Goal: Information Seeking & Learning: Learn about a topic

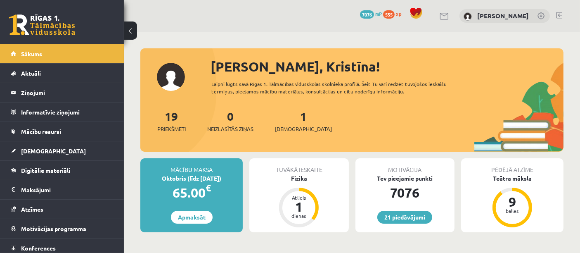
click at [375, 114] on div "19 Priekšmeti 0 Neizlasītās ziņas 1 Ieskaites" at bounding box center [351, 129] width 423 height 44
click at [290, 123] on div "1 Ieskaites" at bounding box center [303, 120] width 57 height 26
click at [290, 129] on span "[DEMOGRAPHIC_DATA]" at bounding box center [303, 129] width 57 height 8
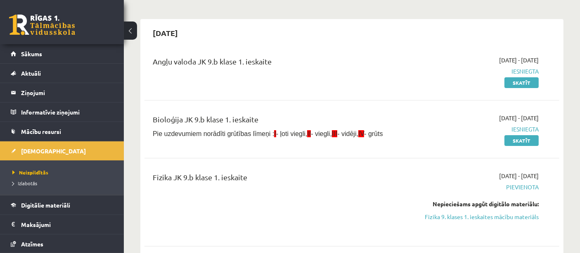
scroll to position [97, 0]
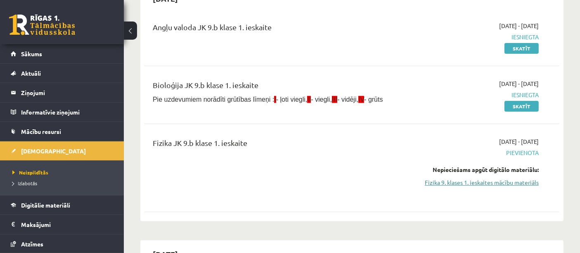
click at [473, 179] on link "Fizika 9. klases 1. ieskaites mācību materiāls" at bounding box center [478, 182] width 121 height 9
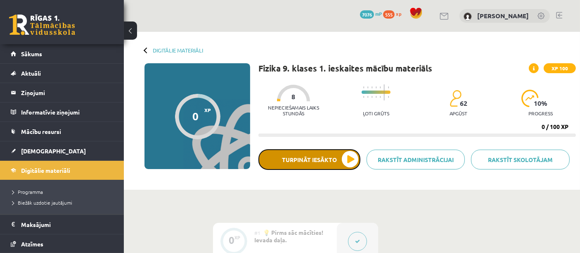
click at [325, 165] on button "Turpināt iesākto" at bounding box center [309, 159] width 102 height 21
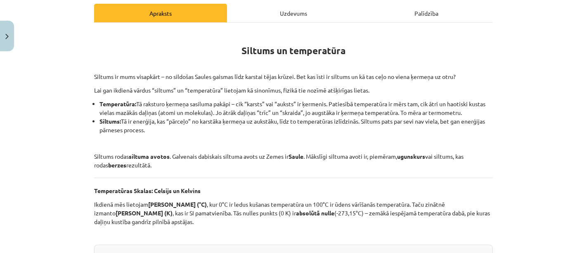
scroll to position [114, 0]
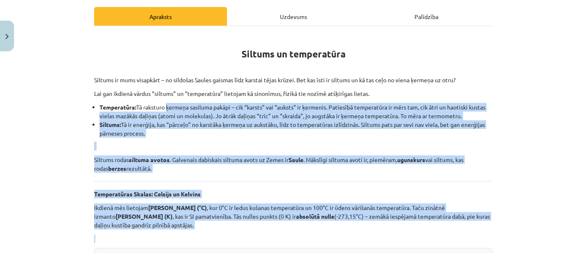
drag, startPoint x: 164, startPoint y: 103, endPoint x: 260, endPoint y: 237, distance: 164.7
click at [522, 140] on div "Mācību tēma: Fizika 9. klases 1. ieskaites mācību materiāls #2 📝 1. tēma. Siltu…" at bounding box center [293, 126] width 587 height 253
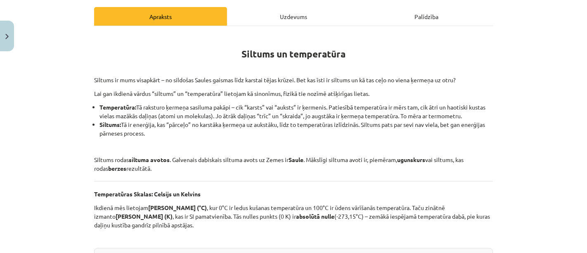
click at [160, 62] on p at bounding box center [293, 66] width 399 height 9
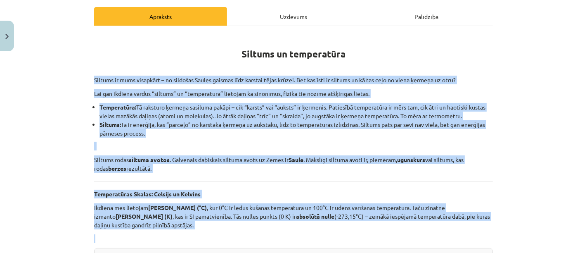
drag, startPoint x: 88, startPoint y: 80, endPoint x: 275, endPoint y: 230, distance: 240.1
copy div "Siltums ir mums visapkārt – no sildošas Saules gaismas līdz karstai tējas krūze…"
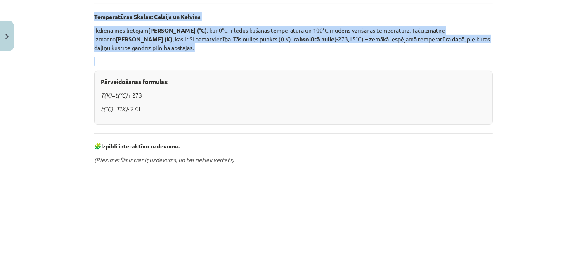
scroll to position [293, 0]
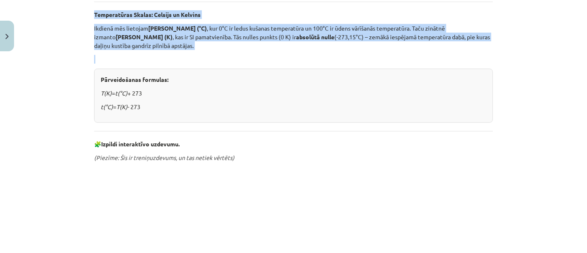
click at [53, 116] on div "Mācību tēma: Fizika 9. klases 1. ieskaites mācību materiāls #2 📝 1. tēma. Siltu…" at bounding box center [293, 126] width 587 height 253
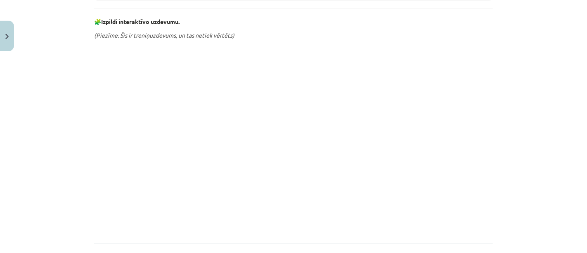
scroll to position [417, 0]
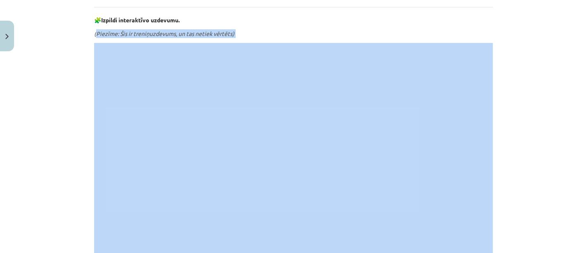
click at [268, 79] on div "Siltums un temperatūra Siltums ir mums visapkārt – no sildošas Saules gaismas l…" at bounding box center [293, 11] width 399 height 563
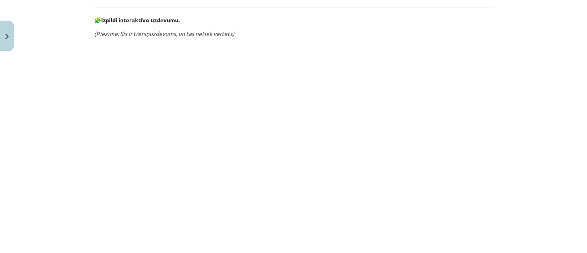
click at [540, 134] on div "Mācību tēma: Fizika 9. klases 1. ieskaites mācību materiāls #2 📝 1. tēma. Siltu…" at bounding box center [293, 126] width 587 height 253
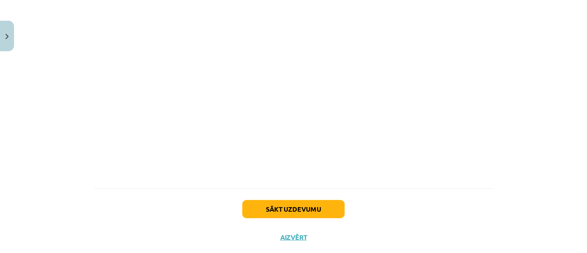
scroll to position [569, 0]
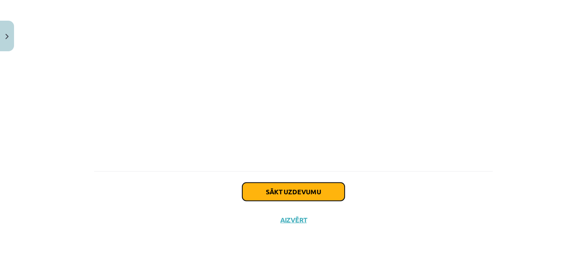
click at [296, 189] on button "Sākt uzdevumu" at bounding box center [293, 191] width 102 height 18
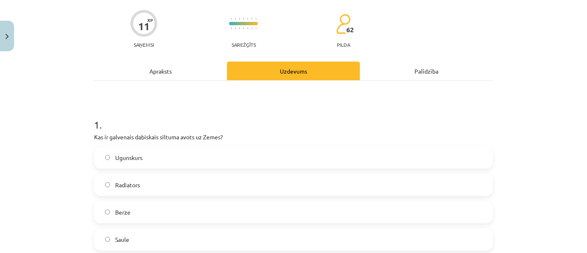
scroll to position [63, 0]
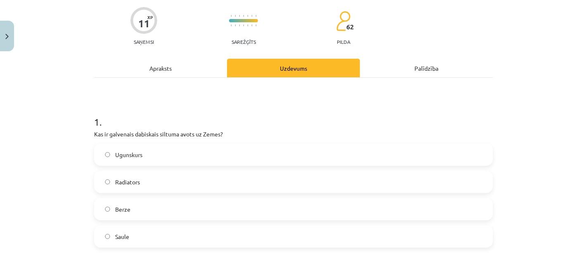
click at [168, 59] on div "Apraksts" at bounding box center [160, 68] width 133 height 19
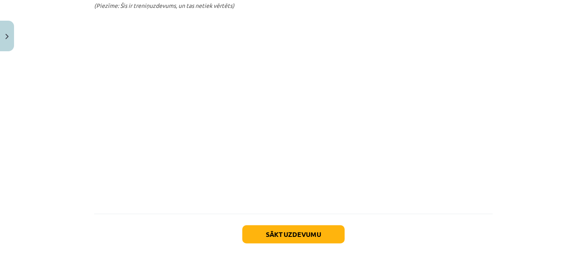
scroll to position [442, 0]
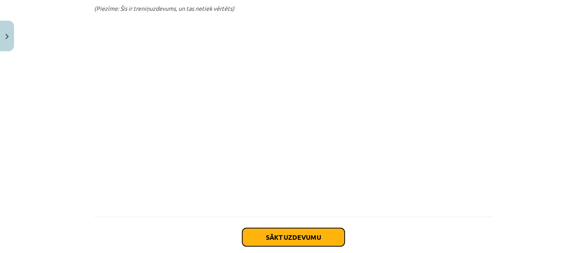
click at [268, 234] on button "Sākt uzdevumu" at bounding box center [293, 237] width 102 height 18
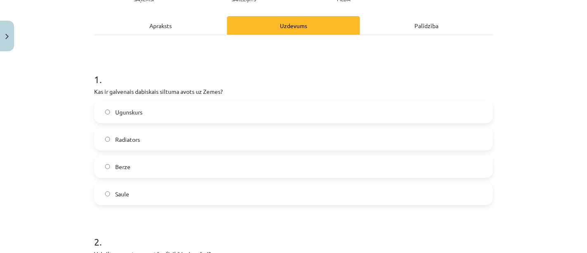
scroll to position [130, 0]
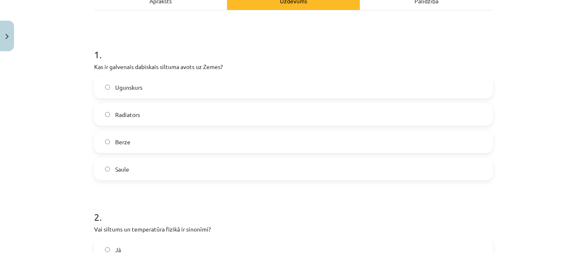
click at [179, 164] on label "Saule" at bounding box center [293, 168] width 397 height 21
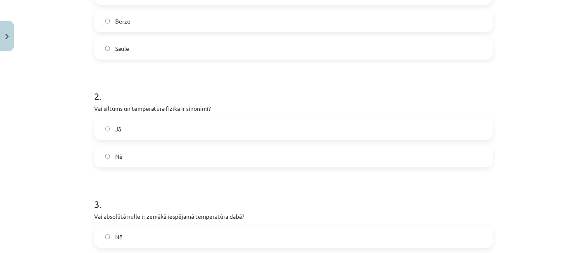
scroll to position [259, 0]
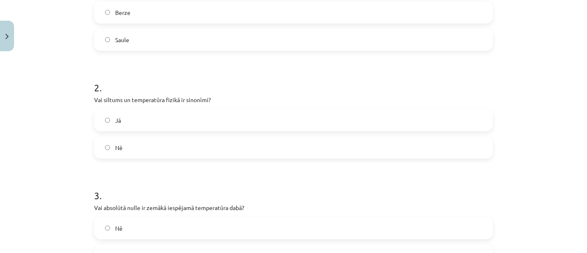
click at [137, 118] on label "Jā" at bounding box center [293, 120] width 397 height 21
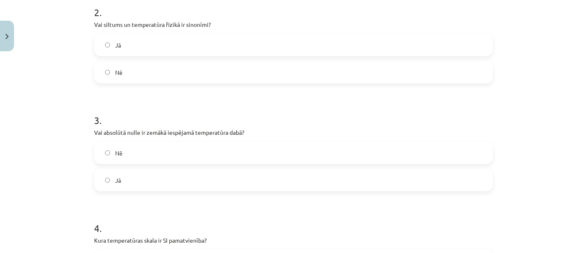
scroll to position [368, 0]
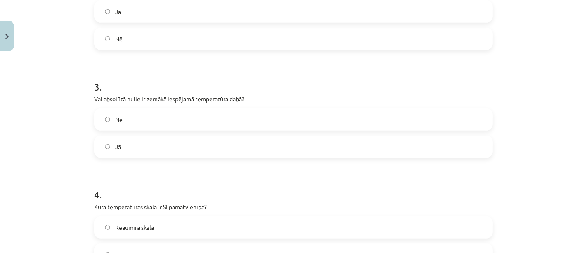
click at [218, 129] on label "Nē" at bounding box center [293, 119] width 397 height 21
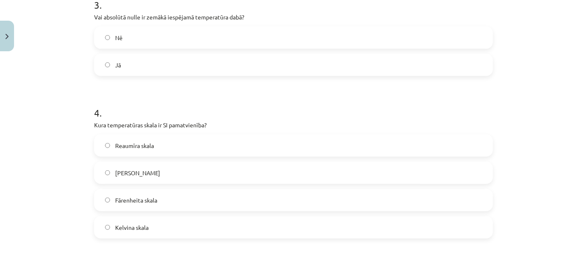
scroll to position [505, 0]
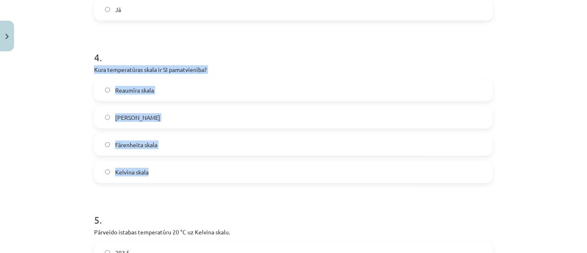
drag, startPoint x: 91, startPoint y: 68, endPoint x: 242, endPoint y: 164, distance: 179.3
click at [242, 164] on div "4 . Kura temperatūras skala ir SI pamatvienība? Reaumīra skala Celsija skala Fā…" at bounding box center [293, 110] width 399 height 146
copy div "Kura temperatūras skala ir SI pamatvienība? Reaumīra skala Celsija skala Fārenh…"
click at [139, 172] on span "Kelvina skala" at bounding box center [131, 172] width 33 height 9
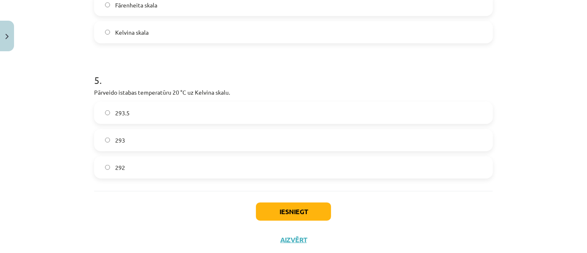
scroll to position [647, 0]
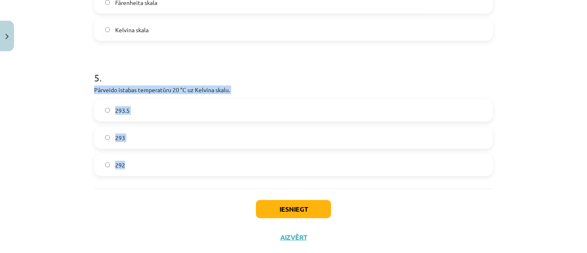
drag, startPoint x: 88, startPoint y: 88, endPoint x: 181, endPoint y: 158, distance: 116.1
copy div "Pārveido istabas temperatūru 20 °C uz Kelvina skalu. 293.5 293 292"
click at [175, 141] on label "293" at bounding box center [293, 137] width 397 height 21
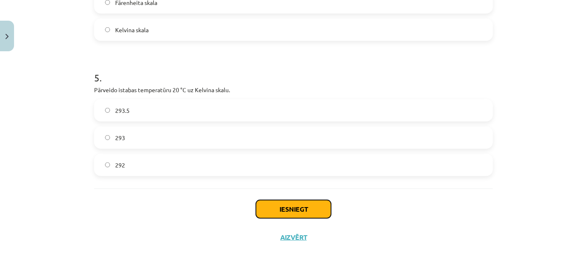
click at [291, 206] on button "Iesniegt" at bounding box center [293, 209] width 75 height 18
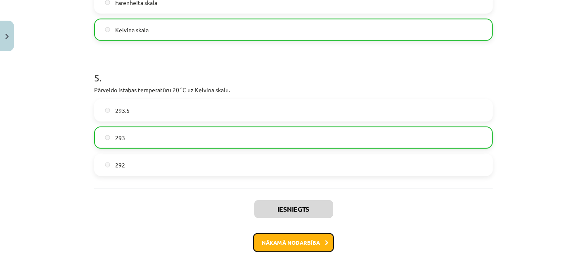
click at [317, 239] on button "Nākamā nodarbība" at bounding box center [293, 242] width 81 height 19
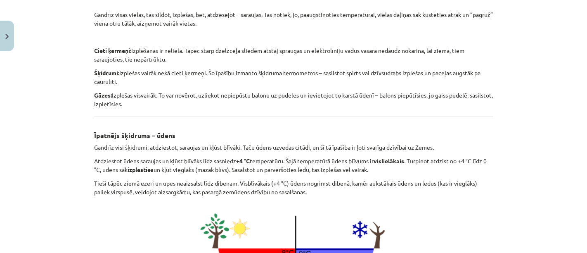
scroll to position [218, 0]
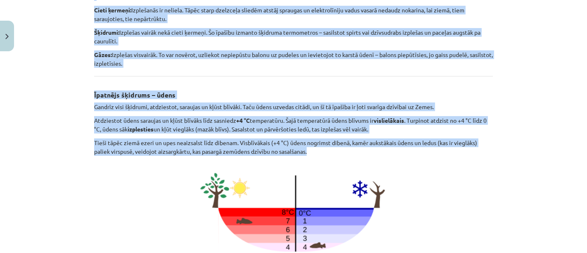
drag, startPoint x: 210, startPoint y: 57, endPoint x: 387, endPoint y: 149, distance: 199.7
click at [387, 149] on div "Siltuma ietekme uz vielu: izplešanās Gandrīz visas vielas, tās sildot, izplešas…" at bounding box center [293, 158] width 399 height 457
copy div "Siltuma ietekme uz vielu: izplešanās Gandrīz visas vielas, tās sildot, izplešas…"
click at [461, 180] on p at bounding box center [293, 210] width 399 height 98
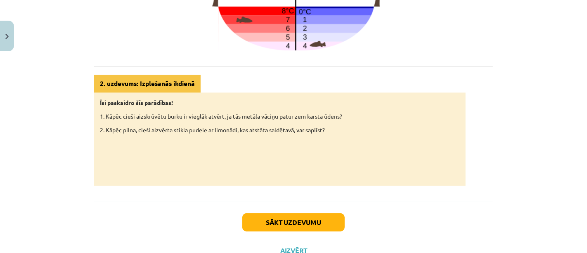
scroll to position [434, 0]
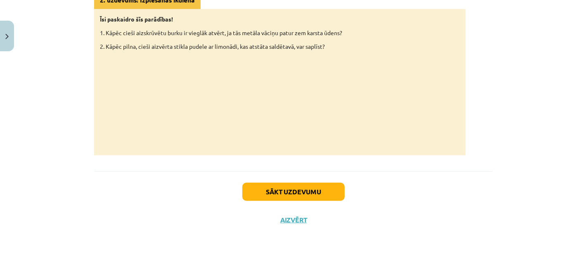
click at [335, 198] on button "Sākt uzdevumu" at bounding box center [293, 191] width 102 height 18
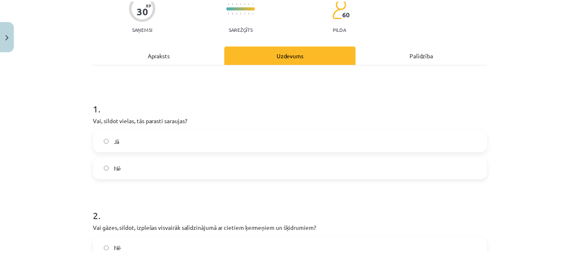
scroll to position [68, 0]
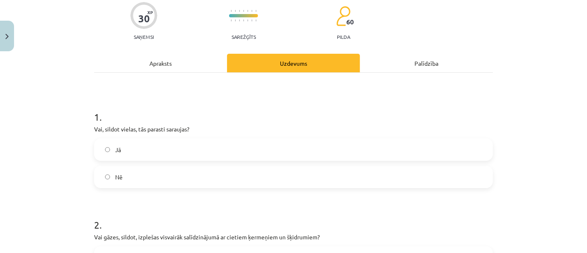
click at [12, 46] on button "Close" at bounding box center [7, 36] width 14 height 31
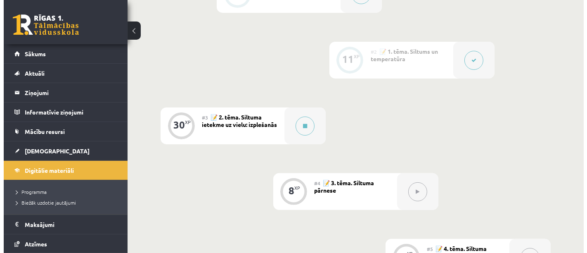
scroll to position [245, 0]
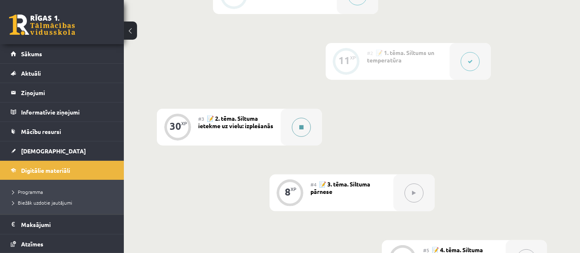
click at [301, 126] on icon at bounding box center [301, 127] width 4 height 5
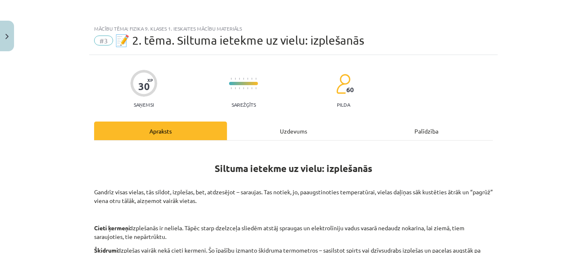
click at [300, 128] on div "Uzdevums" at bounding box center [293, 130] width 133 height 19
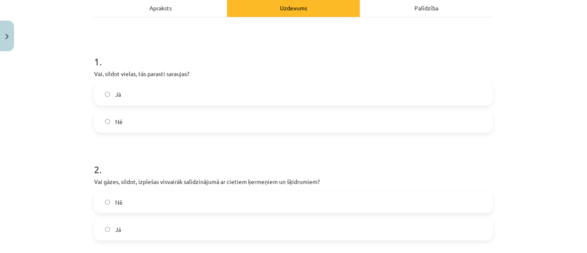
scroll to position [126, 0]
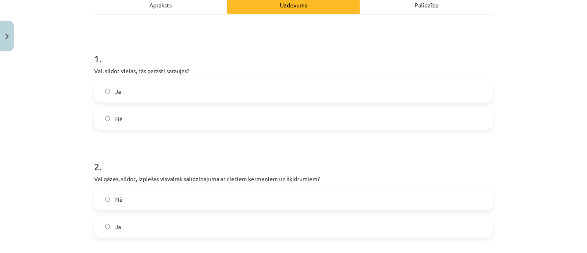
click at [201, 114] on label "Nē" at bounding box center [293, 118] width 397 height 21
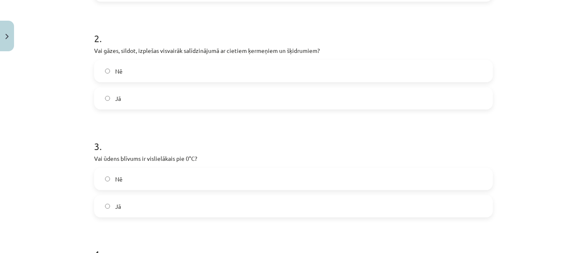
scroll to position [258, 0]
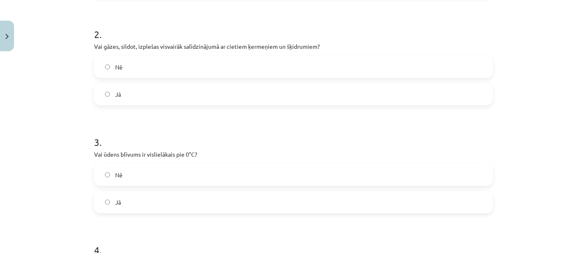
click at [257, 59] on label "Nē" at bounding box center [293, 67] width 397 height 21
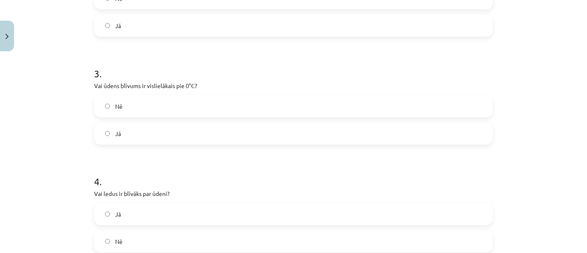
scroll to position [369, 0]
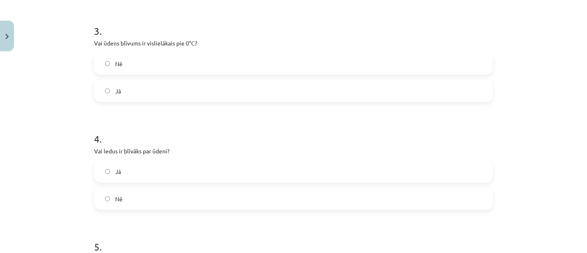
click at [190, 64] on label "Nē" at bounding box center [293, 63] width 397 height 21
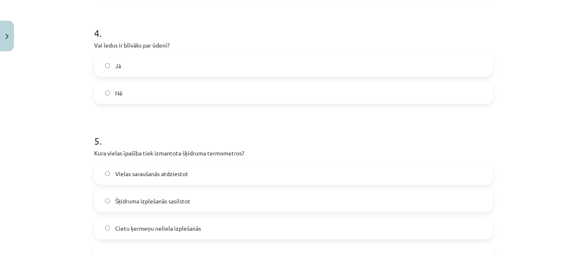
scroll to position [476, 0]
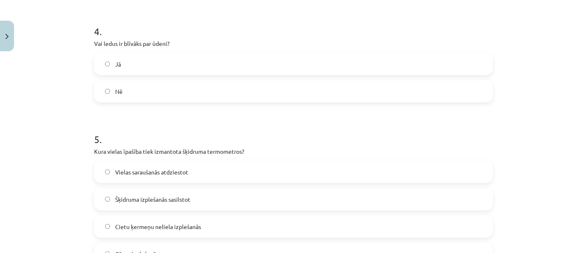
click at [170, 92] on label "Nē" at bounding box center [293, 91] width 397 height 21
click at [185, 64] on label "Jā" at bounding box center [293, 64] width 397 height 21
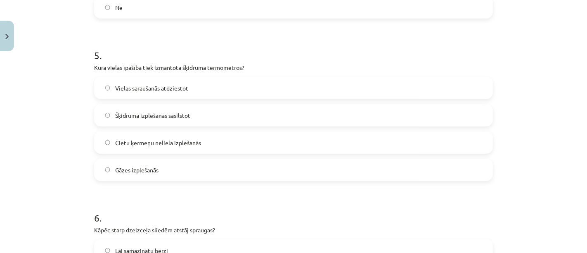
scroll to position [559, 0]
click at [212, 110] on label "Šķidruma izplešanās sasilstot" at bounding box center [293, 116] width 397 height 21
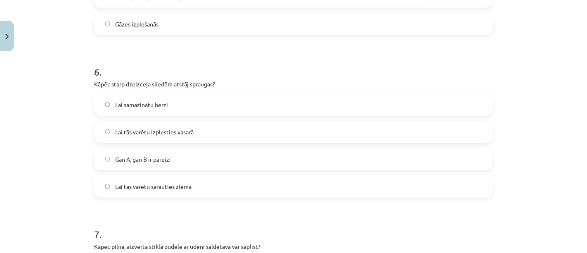
scroll to position [706, 0]
click at [279, 104] on label "Lai samazinātu berzi" at bounding box center [293, 104] width 397 height 21
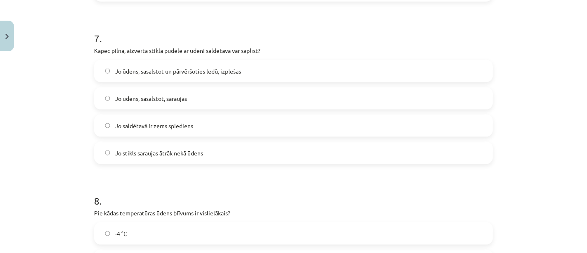
scroll to position [902, 0]
click at [289, 76] on label "Jo ūdens, sasalstot un pārvēršoties ledū, izplešas" at bounding box center [293, 70] width 397 height 21
click at [275, 97] on label "Jo ūdens, sasalstot, saraujas" at bounding box center [293, 98] width 397 height 21
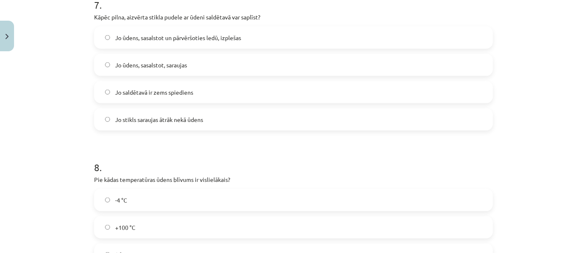
scroll to position [947, 0]
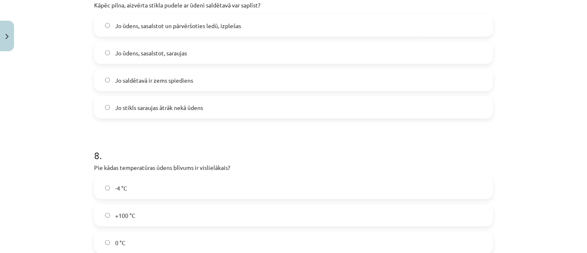
click at [292, 113] on label "Jo stikls saraujas ātrāk nekā ūdens" at bounding box center [293, 107] width 397 height 21
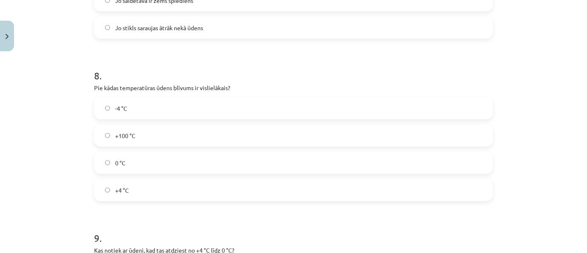
scroll to position [1027, 0]
click at [284, 108] on label "-4 °C" at bounding box center [293, 107] width 397 height 21
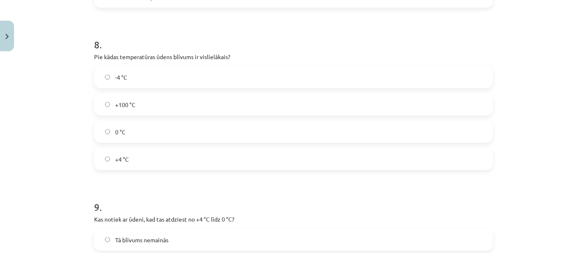
scroll to position [1063, 0]
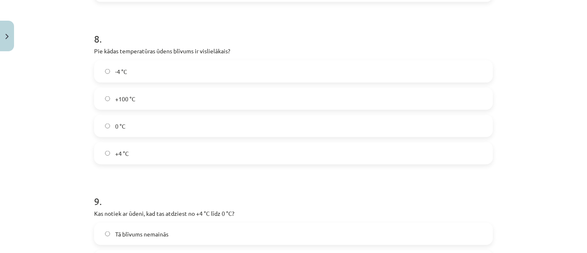
click at [186, 146] on label "+4 °C" at bounding box center [293, 153] width 397 height 21
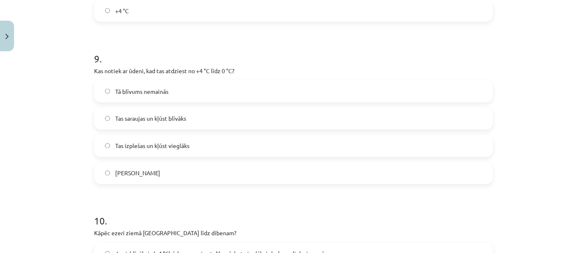
scroll to position [1208, 0]
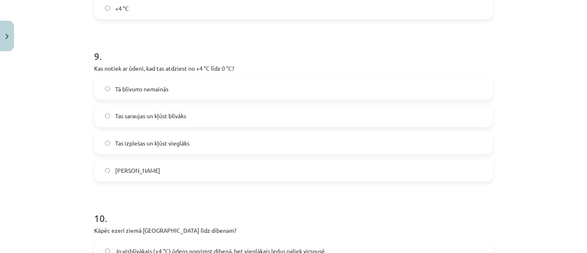
click at [227, 146] on label "Tas izplešas un kļūst vieglāks" at bounding box center [293, 143] width 397 height 21
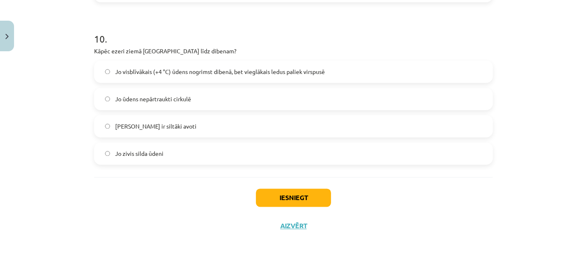
scroll to position [1394, 0]
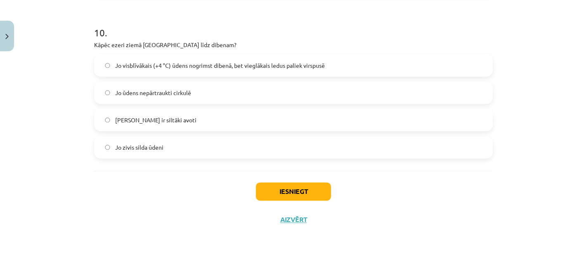
click at [348, 73] on label "Jo visblīvākais (+4 °C) ūdens nogrimst dibenā, bet vieglākais ledus paliek virs…" at bounding box center [293, 65] width 397 height 21
click at [154, 92] on span "Jo ūdens nepārtraukti cirkulē" at bounding box center [153, 92] width 76 height 9
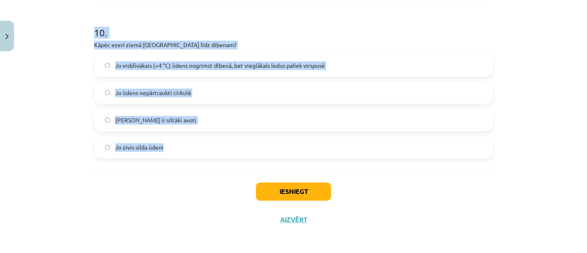
drag, startPoint x: 89, startPoint y: 194, endPoint x: 187, endPoint y: 149, distance: 107.1
copy form "Vai, sildot vielas, tās parasti saraujas? Jā Nē 2 . Vai gāzes, sildot, izplešas…"
click at [71, 111] on div "Mācību tēma: Fizika 9. klases 1. ieskaites mācību materiāls #3 📝 2. tēma. Siltu…" at bounding box center [293, 126] width 587 height 253
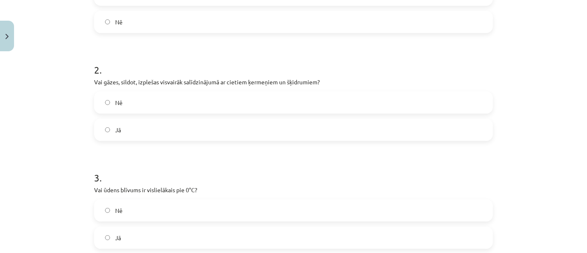
scroll to position [223, 0]
click at [119, 131] on label "Jā" at bounding box center [293, 129] width 397 height 21
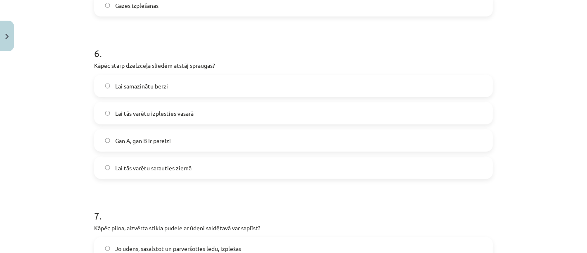
scroll to position [726, 0]
click at [205, 109] on label "Lai tās varētu izplesties vasarā" at bounding box center [293, 112] width 397 height 21
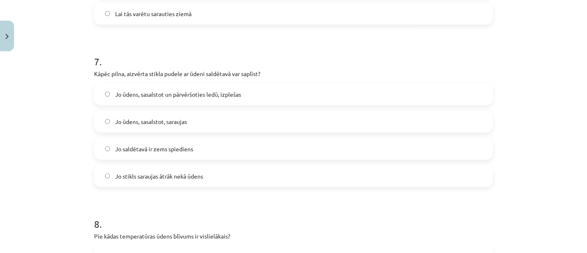
scroll to position [884, 0]
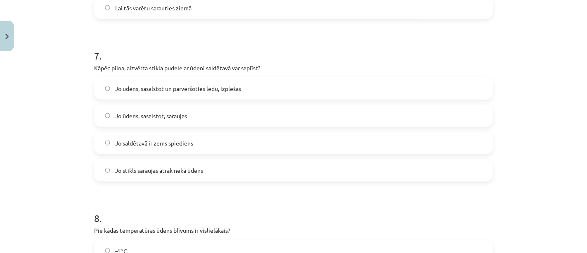
click at [157, 92] on label "Jo ūdens, sasalstot un pārvēršoties ledū, izplešas" at bounding box center [293, 88] width 397 height 21
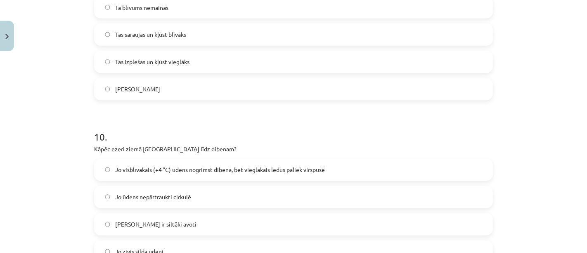
scroll to position [1315, 0]
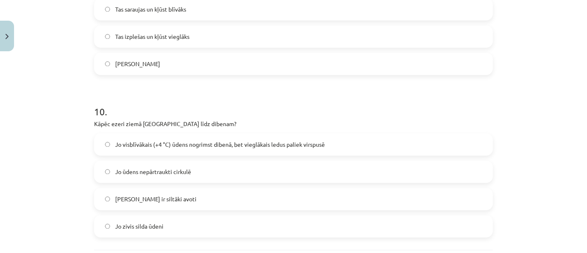
click at [172, 147] on span "Jo visblīvākais (+4 °C) ūdens nogrimst dibenā, bet vieglākais ledus paliek virs…" at bounding box center [220, 144] width 210 height 9
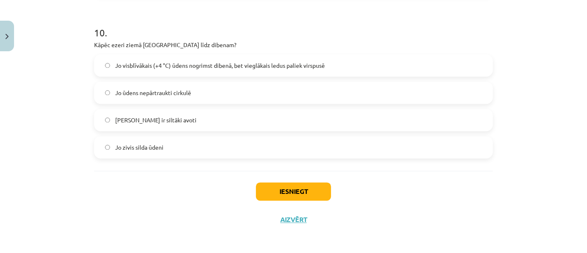
click at [282, 189] on button "Iesniegt" at bounding box center [293, 191] width 75 height 18
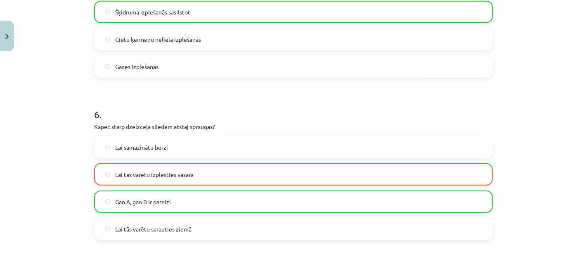
scroll to position [665, 0]
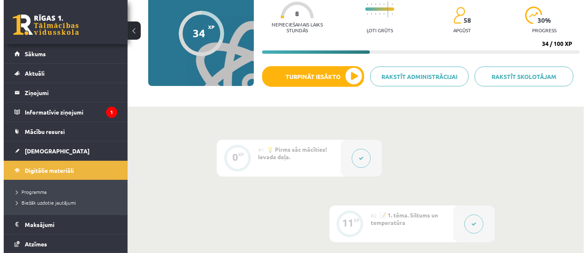
scroll to position [82, 0]
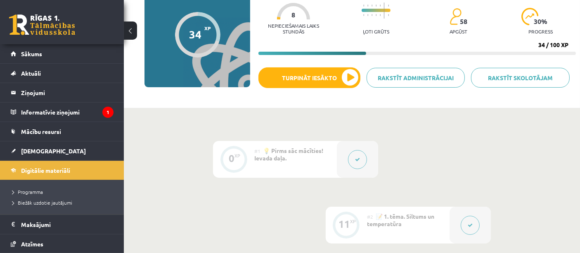
click at [474, 216] on button at bounding box center [470, 224] width 19 height 19
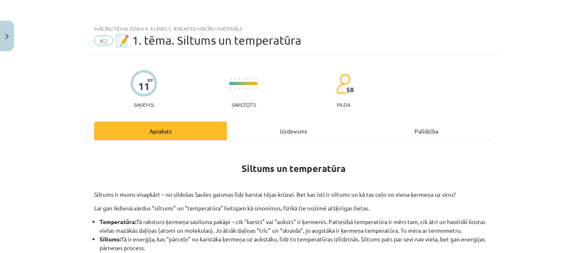
click at [323, 127] on div "Uzdevums" at bounding box center [293, 130] width 133 height 19
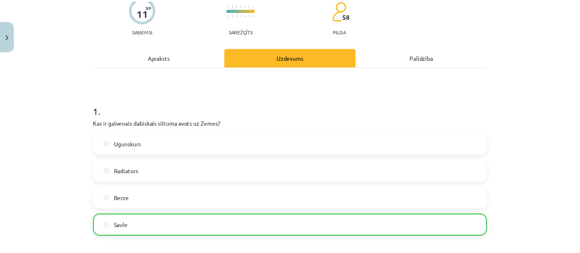
scroll to position [0, 0]
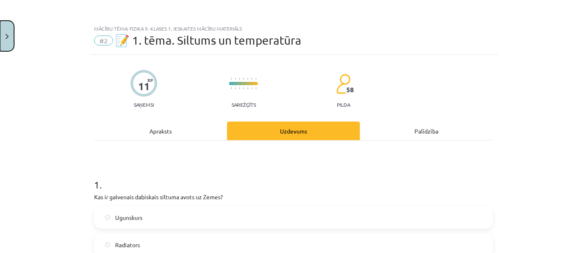
click at [2, 45] on button "Close" at bounding box center [7, 36] width 14 height 31
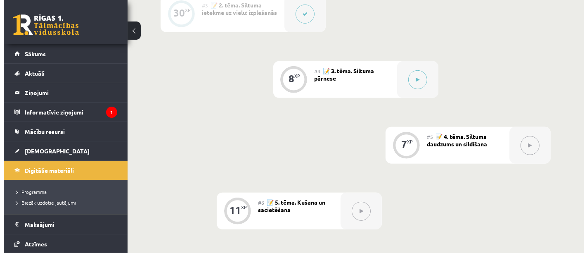
scroll to position [357, 0]
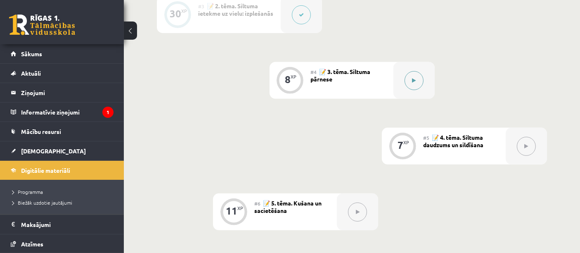
click at [411, 82] on button at bounding box center [413, 80] width 19 height 19
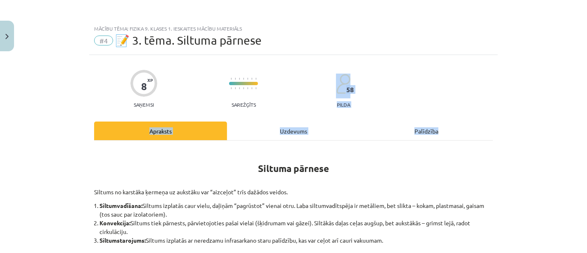
drag, startPoint x: 577, startPoint y: 82, endPoint x: 577, endPoint y: 116, distance: 33.8
click at [577, 116] on div "Mācību tēma: Fizika 9. klases 1. ieskaites mācību materiāls #4 📝 3. tēma. Siltu…" at bounding box center [293, 126] width 587 height 253
click at [572, 77] on div "Mācību tēma: Fizika 9. klases 1. ieskaites mācību materiāls #4 📝 3. tēma. Siltu…" at bounding box center [293, 126] width 587 height 253
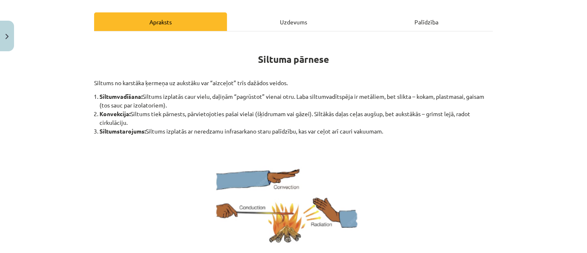
scroll to position [115, 0]
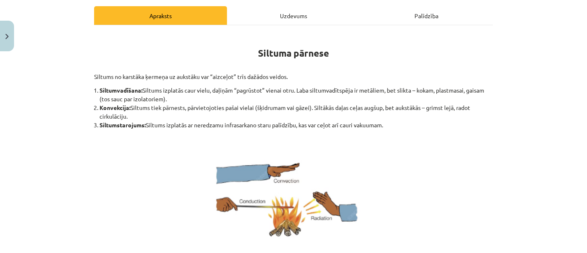
drag, startPoint x: 253, startPoint y: 54, endPoint x: 406, endPoint y: 125, distance: 168.4
copy div "Siltuma pārnese Siltums no karstāka ķermeņa uz aukstāku var “aizceļot” trīs daž…"
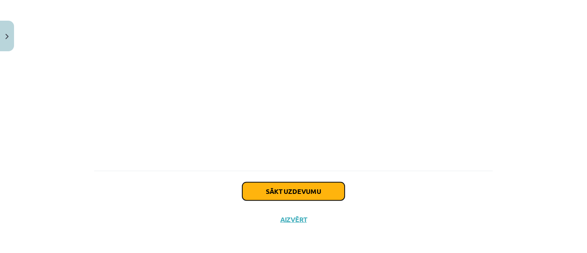
click at [315, 186] on button "Sākt uzdevumu" at bounding box center [293, 191] width 102 height 18
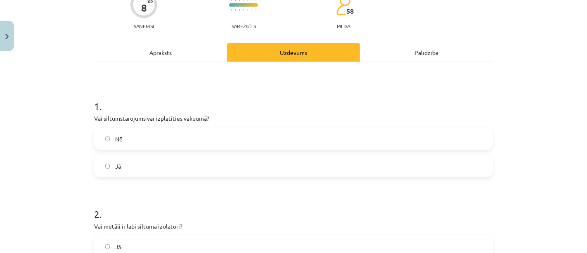
scroll to position [110, 0]
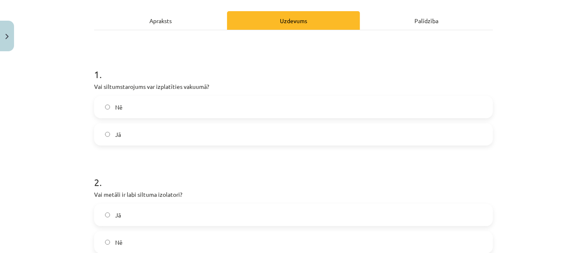
click at [402, 141] on label "Jā" at bounding box center [293, 134] width 397 height 21
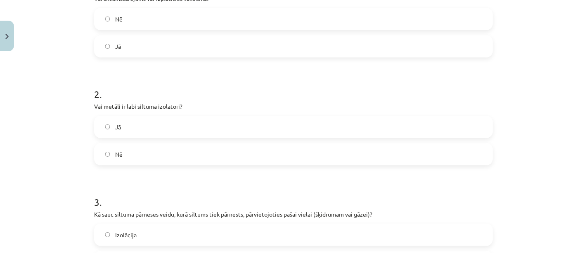
scroll to position [204, 0]
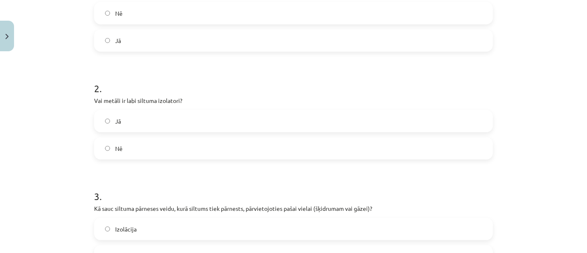
click at [351, 157] on label "Nē" at bounding box center [293, 148] width 397 height 21
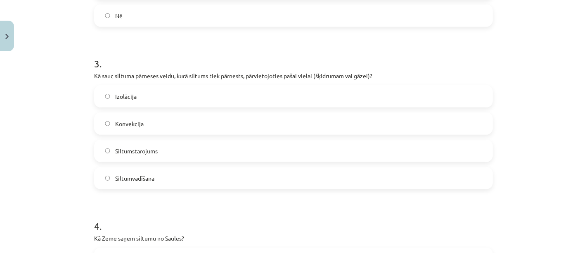
scroll to position [342, 0]
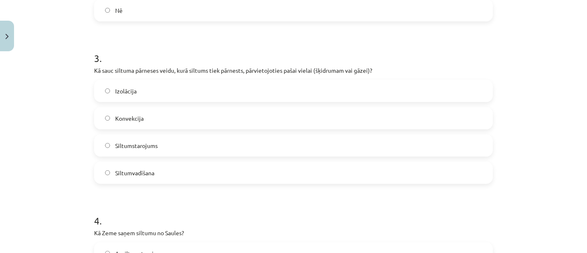
click at [340, 149] on label "Siltumstarojums" at bounding box center [293, 145] width 397 height 21
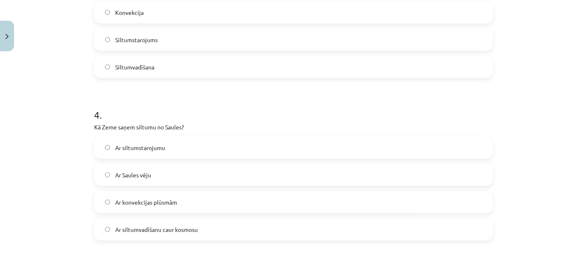
scroll to position [490, 0]
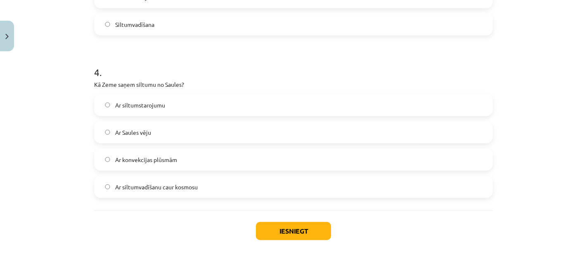
click at [351, 123] on label "Ar Saules vēju" at bounding box center [293, 132] width 397 height 21
click at [372, 109] on label "Ar siltumstarojumu" at bounding box center [293, 105] width 397 height 21
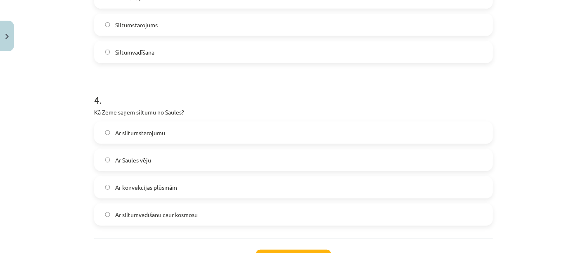
scroll to position [530, 0]
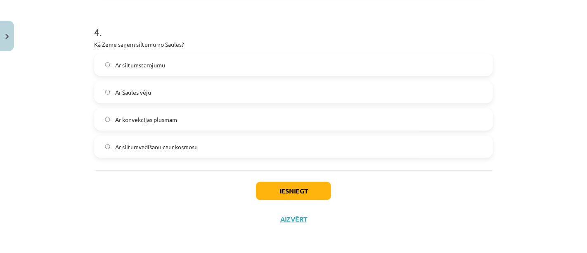
click at [290, 191] on button "Iesniegt" at bounding box center [293, 191] width 75 height 18
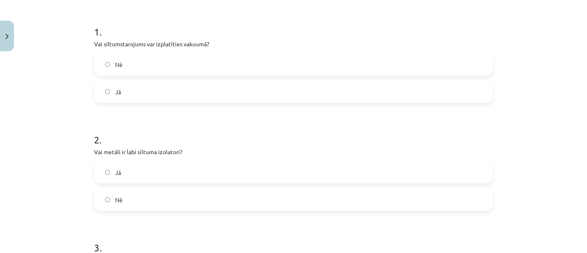
scroll to position [0, 0]
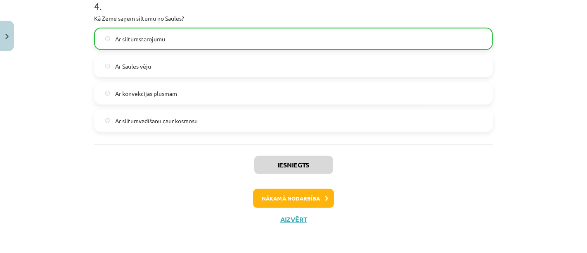
click at [321, 196] on button "Nākamā nodarbība" at bounding box center [293, 198] width 81 height 19
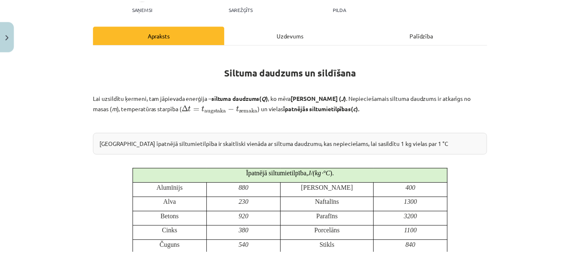
scroll to position [97, 0]
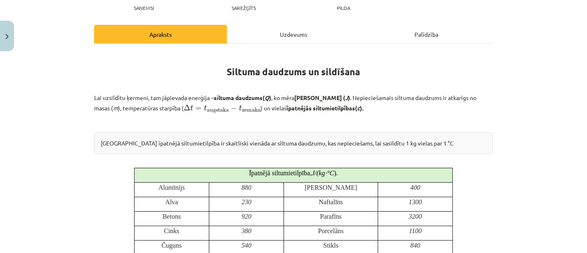
click at [11, 47] on button "Close" at bounding box center [7, 36] width 14 height 31
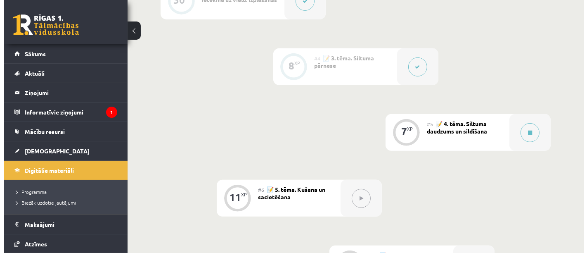
scroll to position [370, 0]
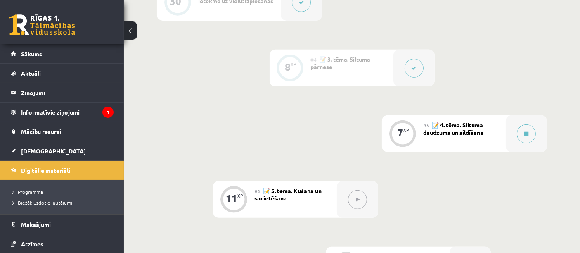
click at [526, 133] on icon at bounding box center [526, 133] width 4 height 5
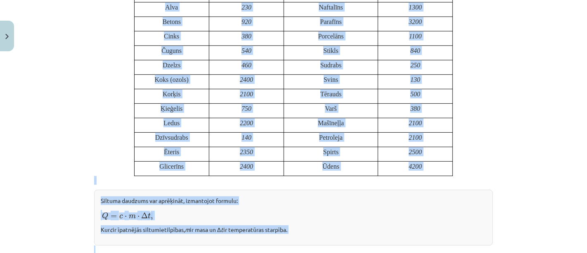
scroll to position [293, 0]
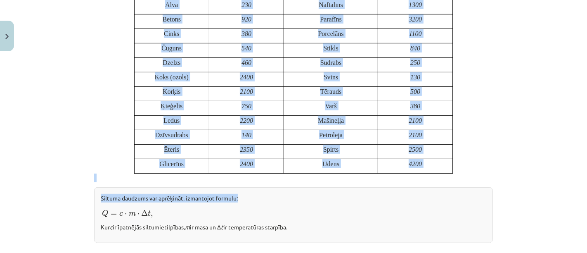
drag, startPoint x: 185, startPoint y: 108, endPoint x: 444, endPoint y: 194, distance: 272.7
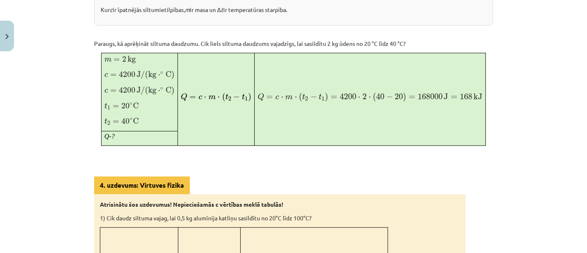
scroll to position [504, 0]
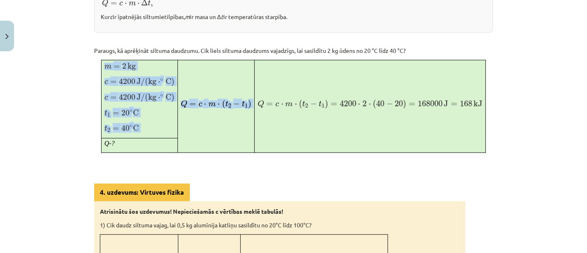
drag, startPoint x: 96, startPoint y: 62, endPoint x: 250, endPoint y: 137, distance: 170.9
click at [250, 137] on div "Siltuma daudzums un sildīšana Lai uzsildītu ķermeni, tam jāpievada enerģija – s…" at bounding box center [293, 80] width 399 height 873
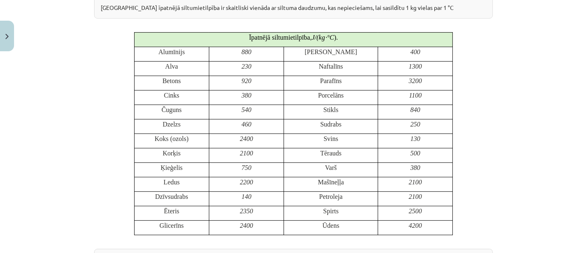
scroll to position [0, 0]
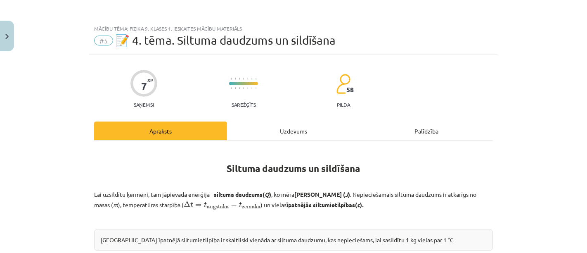
click at [519, 187] on div "Mācību tēma: Fizika 9. klases 1. ieskaites mācību materiāls #5 📝 4. tēma. Siltu…" at bounding box center [293, 126] width 587 height 253
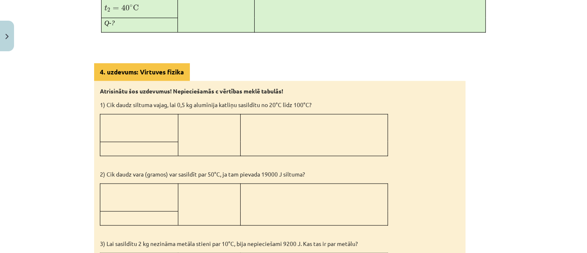
scroll to position [507, 0]
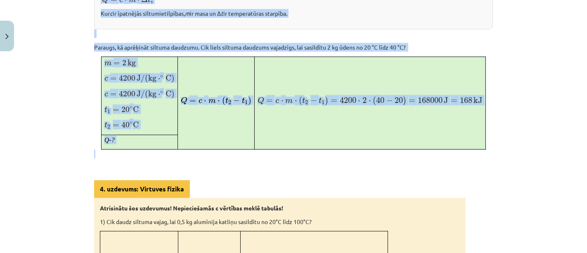
drag, startPoint x: 224, startPoint y: 168, endPoint x: 471, endPoint y: 147, distance: 248.2
click at [471, 147] on div "Siltuma daudzums un sildīšana Lai uzsildītu ķermeni, tam jāpievada enerģija – s…" at bounding box center [293, 77] width 399 height 873
copy div "Siltuma daudzums un sildīšana Lai uzsildītu ķermeni, tam jāpievada enerģija – s…"
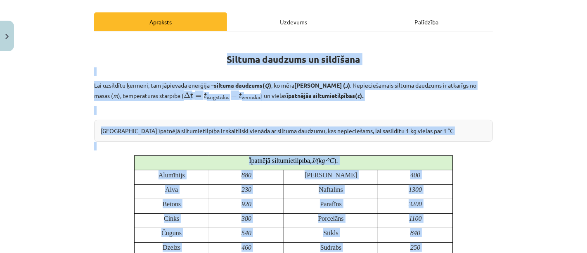
click at [373, 155] on td "Īpatnējā siltumietilpība, J /( kg ⋅ ° C )." at bounding box center [293, 162] width 319 height 14
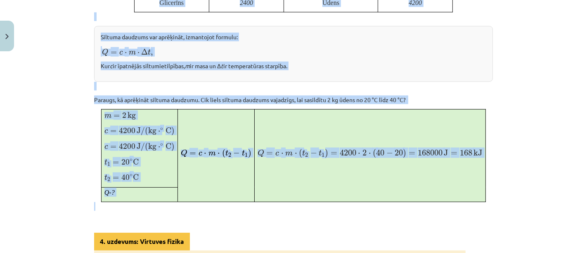
scroll to position [455, 0]
click at [473, 99] on p "Paraugs, kā aprēķināt siltuma daudzumu. Cik liels siltuma daudzums vajadzīgs, l…" at bounding box center [293, 99] width 399 height 9
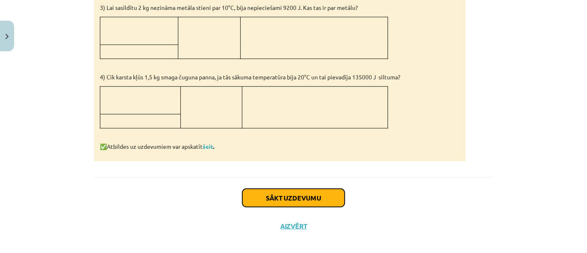
click at [315, 194] on button "Sākt uzdevumu" at bounding box center [293, 198] width 102 height 18
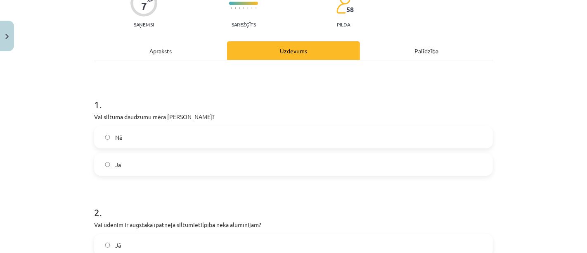
scroll to position [90, 0]
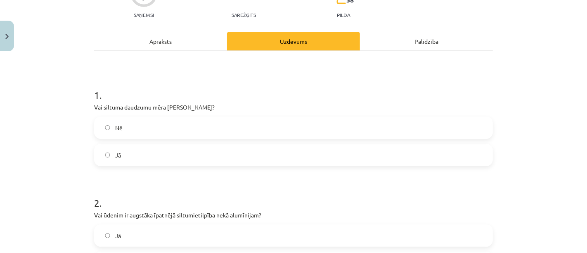
click at [356, 154] on label "Jā" at bounding box center [293, 154] width 397 height 21
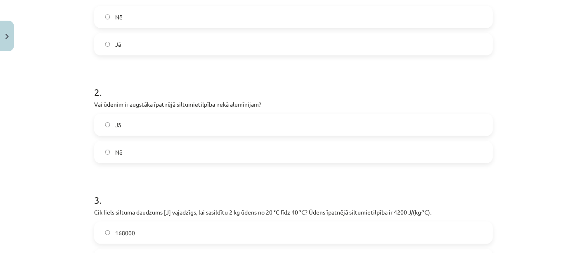
scroll to position [202, 0]
click at [240, 117] on label "Jā" at bounding box center [293, 123] width 397 height 21
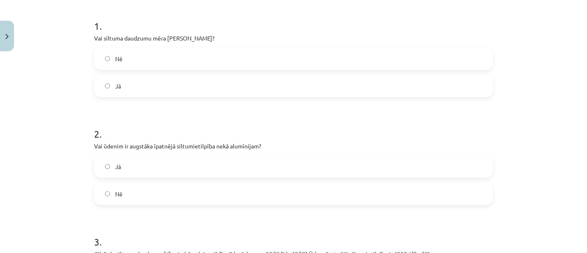
scroll to position [341, 0]
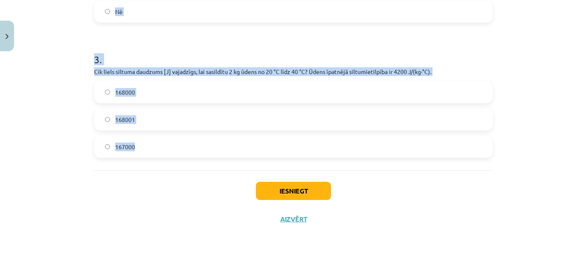
drag, startPoint x: 90, startPoint y: 187, endPoint x: 165, endPoint y: 148, distance: 85.1
copy form "1 . Vai siltuma daudzumu mēra Celsija grādos? Nē Jā 2 . Vai ūdenim ir augstāka …"
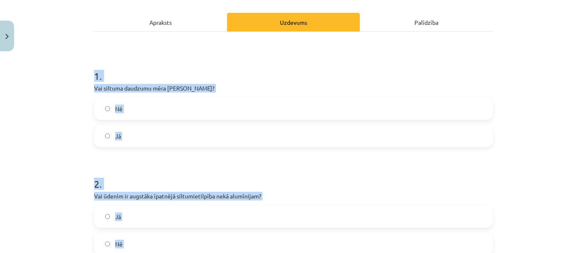
scroll to position [109, 0]
click at [232, 115] on label "Nē" at bounding box center [293, 108] width 397 height 21
click at [218, 185] on h1 "2 ." at bounding box center [293, 176] width 399 height 26
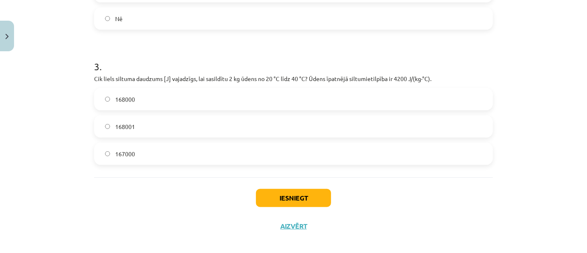
scroll to position [341, 0]
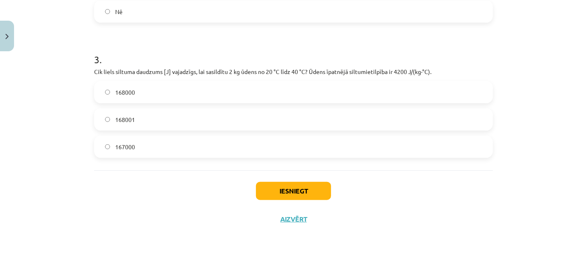
click at [158, 123] on label "168001" at bounding box center [293, 119] width 397 height 21
click at [166, 89] on label "168000" at bounding box center [293, 92] width 397 height 21
click at [262, 185] on button "Iesniegt" at bounding box center [293, 191] width 75 height 18
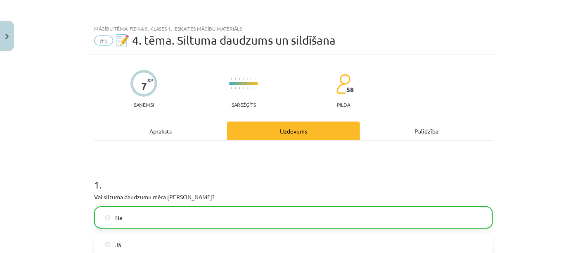
scroll to position [367, 0]
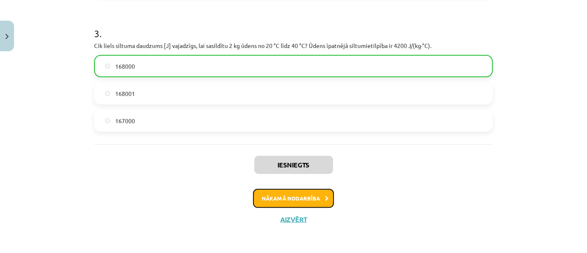
click at [308, 203] on button "Nākamā nodarbība" at bounding box center [293, 198] width 81 height 19
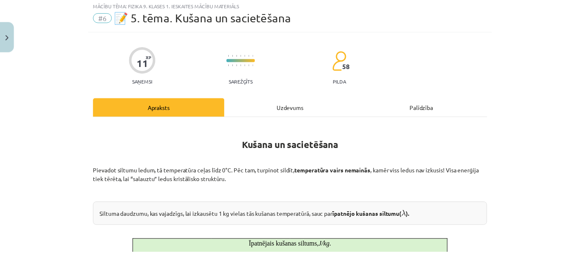
scroll to position [20, 0]
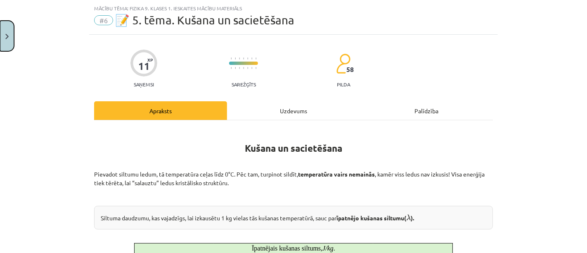
click at [7, 44] on button "Close" at bounding box center [7, 36] width 14 height 31
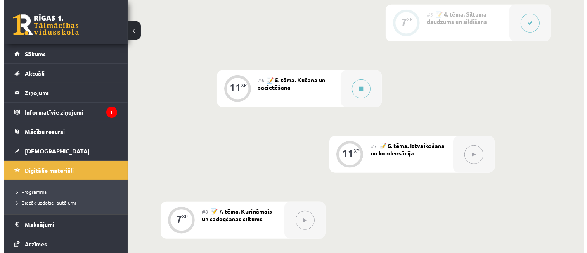
scroll to position [486, 0]
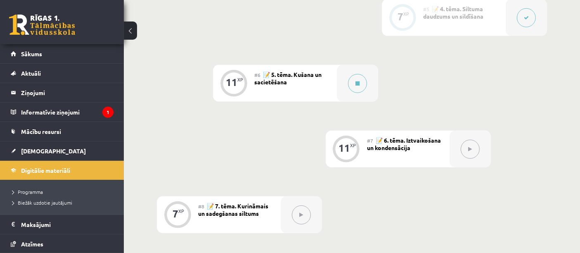
click at [302, 90] on div "#6 📝 5. tēma. Kušana un sacietēšana" at bounding box center [295, 83] width 83 height 37
click at [348, 85] on button at bounding box center [357, 83] width 19 height 19
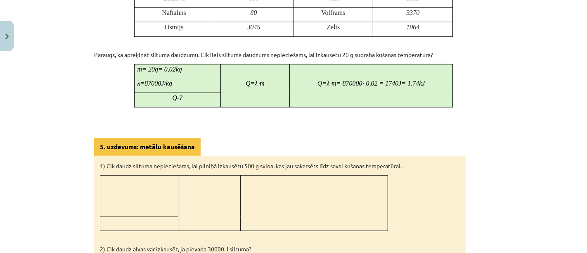
scroll to position [723, 0]
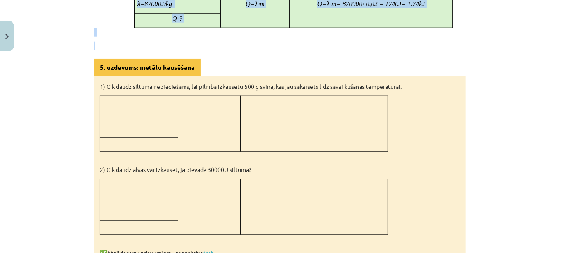
drag, startPoint x: 231, startPoint y: 24, endPoint x: 396, endPoint y: 37, distance: 165.6
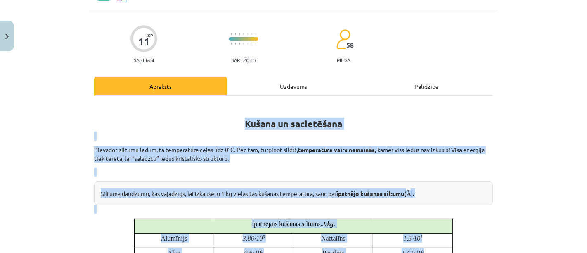
scroll to position [43, 0]
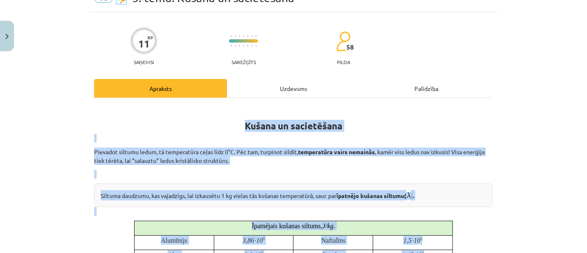
click at [531, 202] on div "Mācību tēma: Fizika 9. klases 1. ieskaites mācību materiāls #6 📝 5. tēma. Kušan…" at bounding box center [293, 126] width 587 height 253
click at [528, 204] on div "Mācību tēma: Fizika 9. klases 1. ieskaites mācību materiāls #6 📝 5. tēma. Kušan…" at bounding box center [293, 126] width 587 height 253
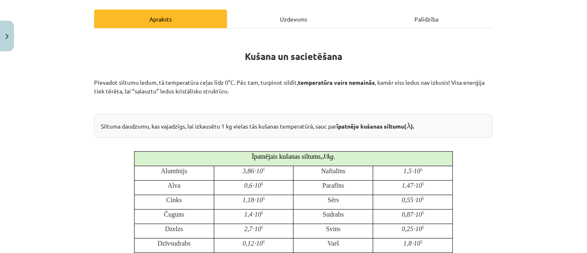
scroll to position [114, 0]
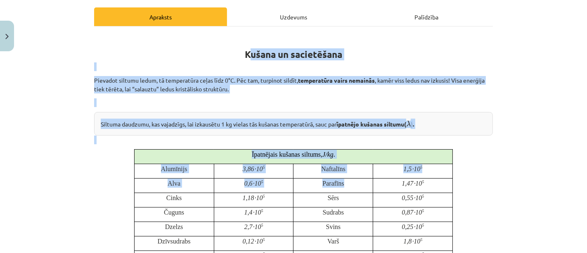
drag, startPoint x: 246, startPoint y: 56, endPoint x: 388, endPoint y: 185, distance: 191.4
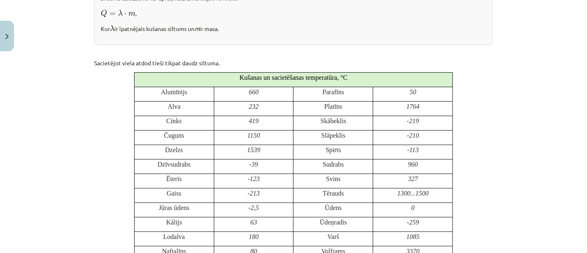
scroll to position [650, 0]
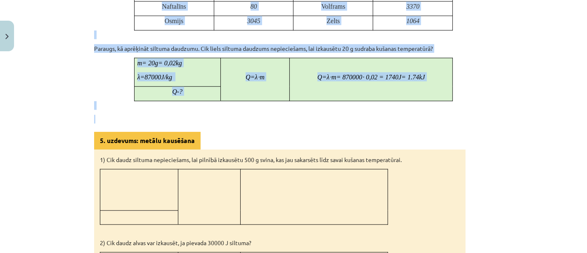
drag, startPoint x: 227, startPoint y: 57, endPoint x: 414, endPoint y: 114, distance: 195.2
copy div "Kušana un sacietēšana Pievadot siltumu ledum, tā temperatūra ceļas līdz 0°C. Pē…"
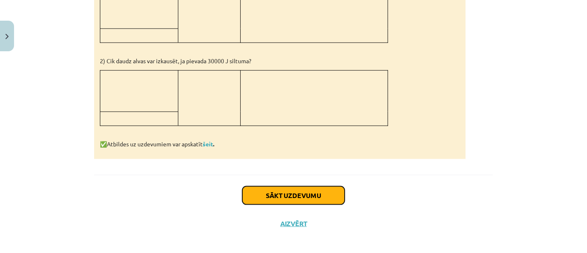
click at [297, 186] on button "Sākt uzdevumu" at bounding box center [293, 195] width 102 height 18
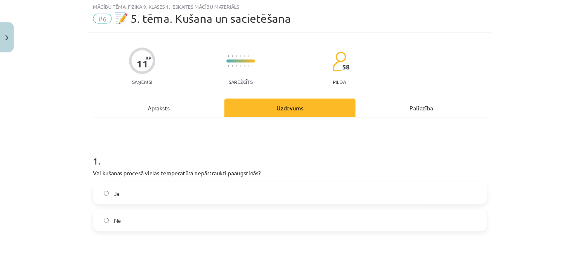
scroll to position [20, 0]
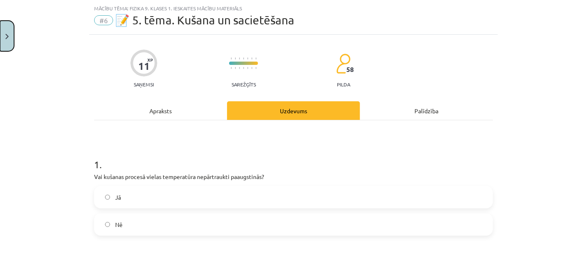
click at [12, 45] on button "Close" at bounding box center [7, 36] width 14 height 31
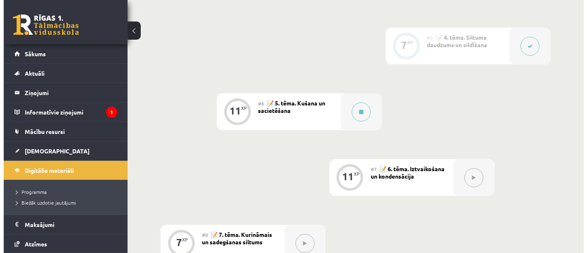
scroll to position [459, 0]
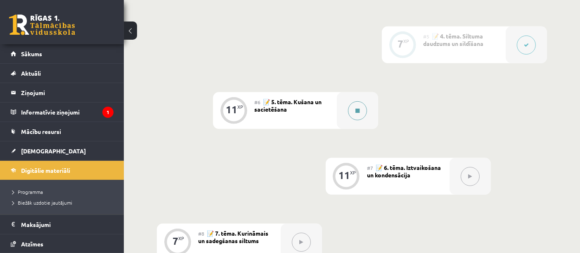
click at [363, 111] on button at bounding box center [357, 110] width 19 height 19
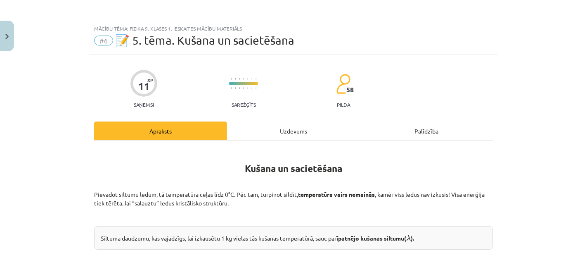
click at [298, 133] on div "Uzdevums" at bounding box center [293, 130] width 133 height 19
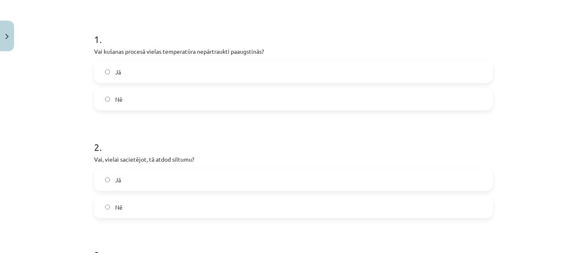
scroll to position [146, 0]
click at [157, 98] on label "Nē" at bounding box center [293, 98] width 397 height 21
click at [130, 176] on label "Jā" at bounding box center [293, 179] width 397 height 21
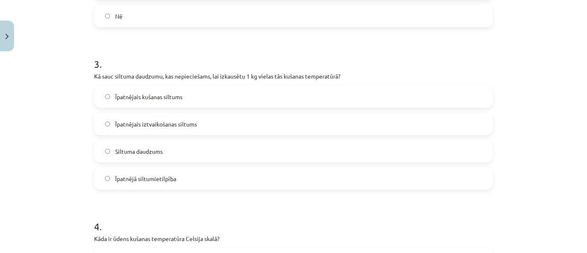
scroll to position [340, 0]
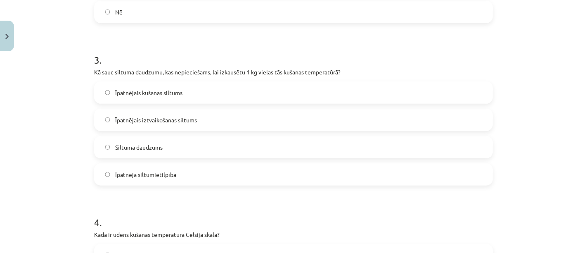
click at [222, 109] on label "Īpatnējais iztvaikošanas siltums" at bounding box center [293, 119] width 397 height 21
click at [244, 94] on label "Īpatnējais kušanas siltums" at bounding box center [293, 92] width 397 height 21
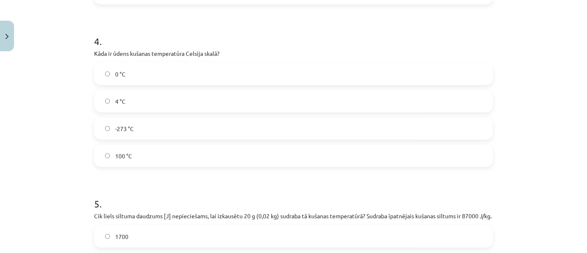
scroll to position [528, 0]
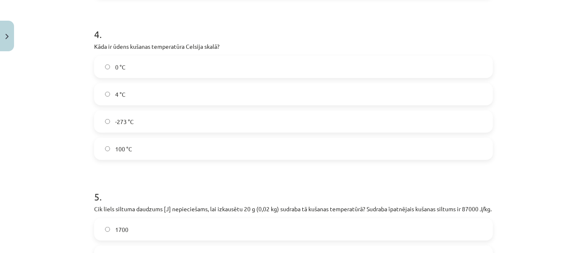
click at [376, 86] on label "4 °C" at bounding box center [293, 94] width 397 height 21
click at [388, 71] on label "0 °C" at bounding box center [293, 67] width 397 height 21
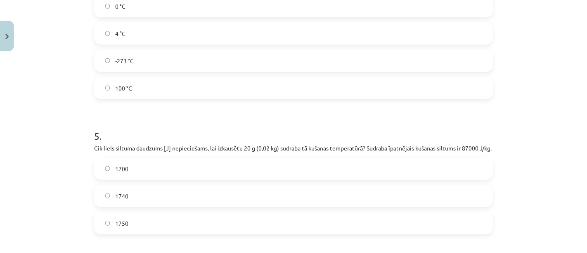
scroll to position [644, 0]
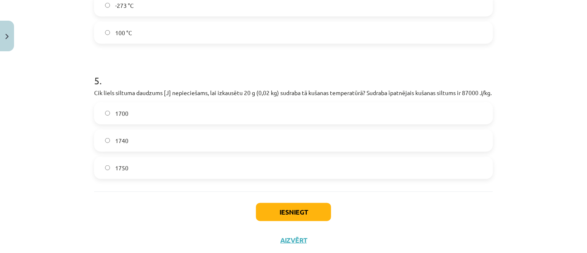
click at [346, 151] on label "1740" at bounding box center [293, 140] width 397 height 21
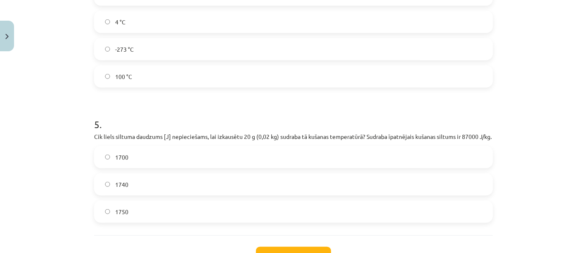
scroll to position [632, 0]
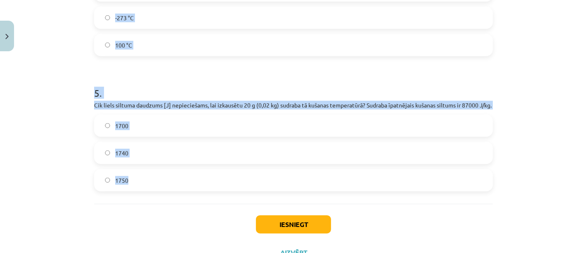
drag, startPoint x: 92, startPoint y: 183, endPoint x: 184, endPoint y: 204, distance: 94.7
copy form "1 . Vai kušanas procesā vielas temperatūra nepārtraukti paaugstinās? Jā Nē 2 . …"
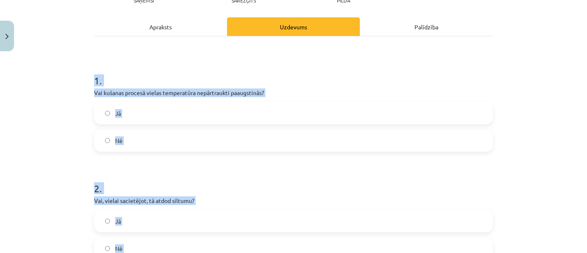
scroll to position [119, 0]
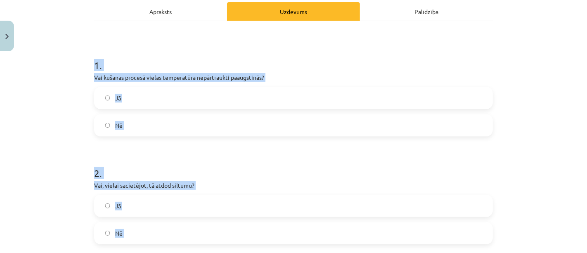
click at [225, 165] on h1 "2 ." at bounding box center [293, 166] width 399 height 26
click at [187, 155] on h1 "2 ." at bounding box center [293, 166] width 399 height 26
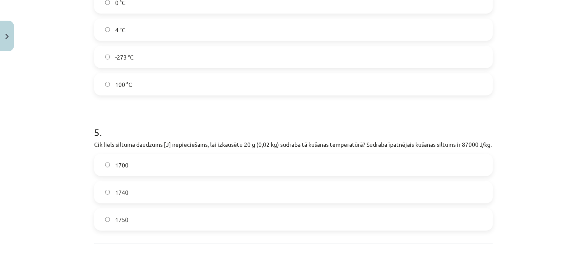
scroll to position [673, 0]
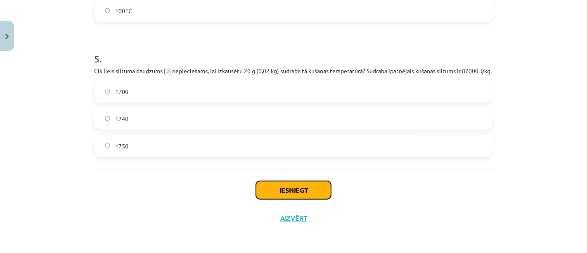
click at [298, 191] on button "Iesniegt" at bounding box center [293, 190] width 75 height 18
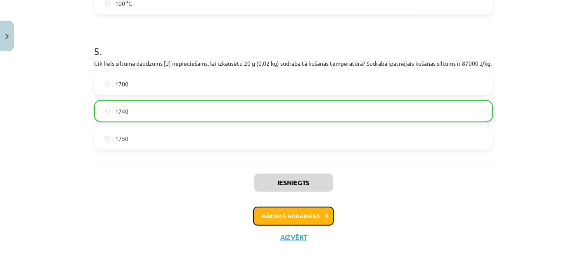
click at [298, 225] on button "Nākamā nodarbība" at bounding box center [293, 215] width 81 height 19
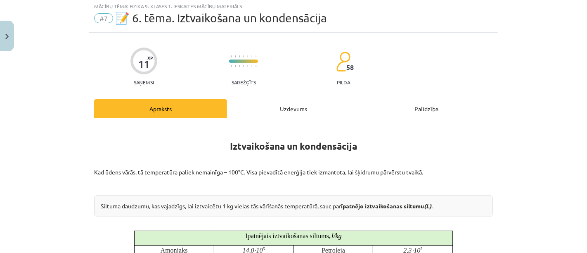
scroll to position [20, 0]
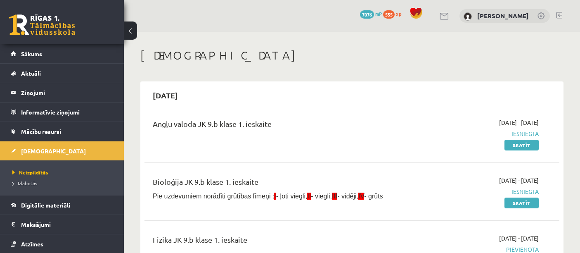
scroll to position [92, 0]
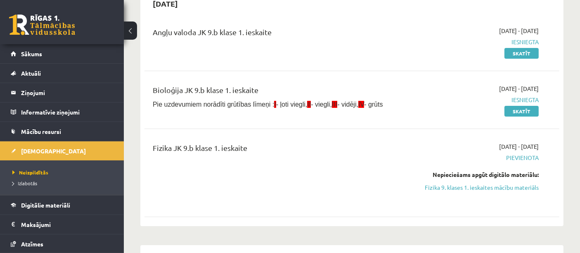
drag, startPoint x: 497, startPoint y: 188, endPoint x: 324, endPoint y: 33, distance: 231.8
click at [497, 188] on link "Fizika 9. klases 1. ieskaites mācību materiāls" at bounding box center [478, 187] width 121 height 9
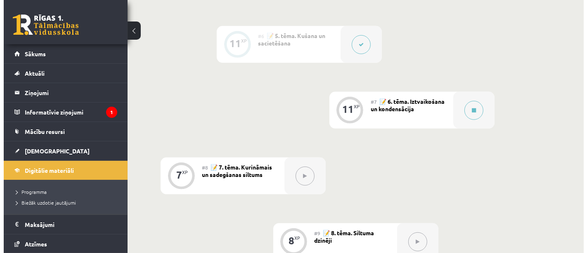
scroll to position [520, 0]
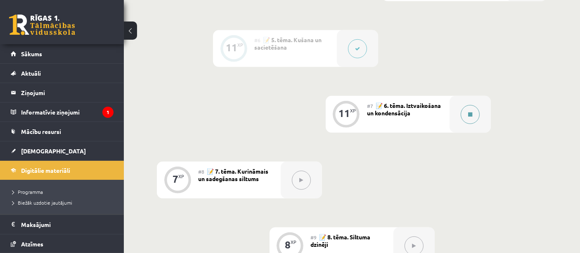
click at [470, 114] on icon at bounding box center [470, 114] width 4 height 5
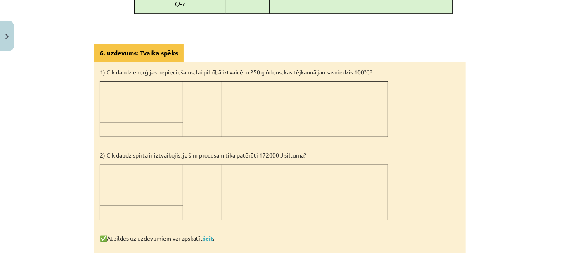
scroll to position [527, 0]
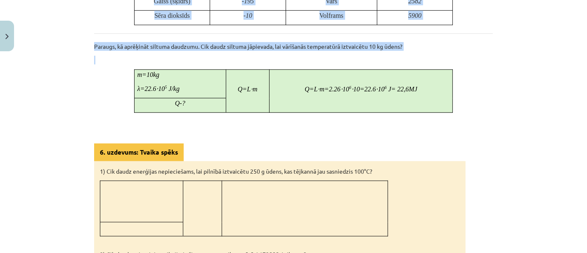
drag, startPoint x: 238, startPoint y: 69, endPoint x: 471, endPoint y: 101, distance: 235.0
copy div "Iztvaikošana un kondensācija Kad ūdens vārās, tā temperatūra paliek nemainīga –…"
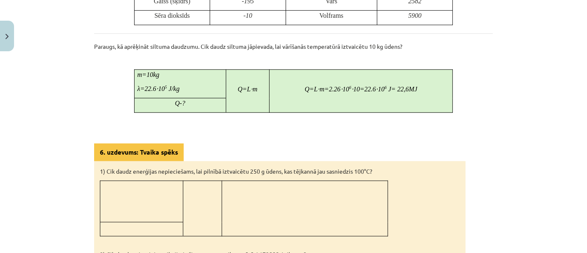
click at [578, 133] on div "Mācību tēma: Fizika 9. klases 1. ieskaites mācību materiāls #7 📝 6. tēma. Iztva…" at bounding box center [293, 126] width 587 height 253
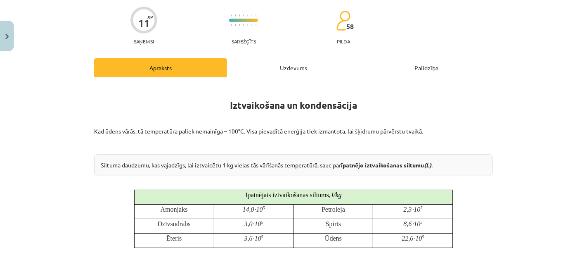
scroll to position [0, 0]
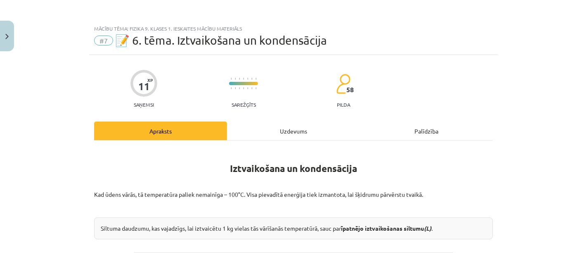
click at [290, 131] on div "Uzdevums" at bounding box center [293, 130] width 133 height 19
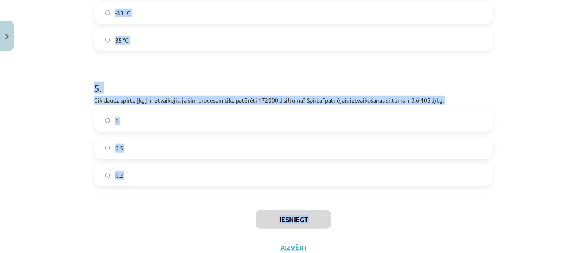
scroll to position [665, 0]
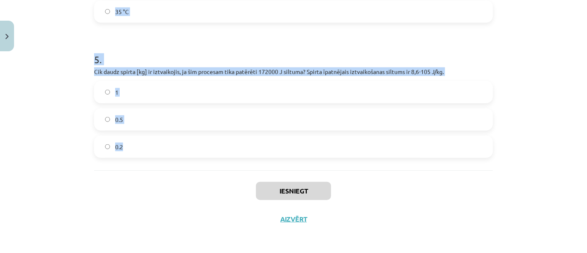
drag, startPoint x: 90, startPoint y: 60, endPoint x: 161, endPoint y: 149, distance: 113.8
copy form "Vai ūdens vārīšanās procesā tā temperatūra pārsniedz 100 °C? Nē Jā 2 . Vai kond…"
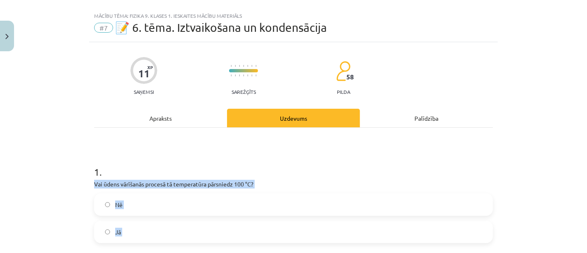
scroll to position [0, 0]
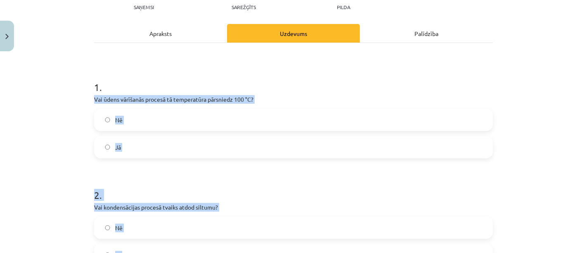
click at [151, 121] on label "Nē" at bounding box center [293, 119] width 397 height 21
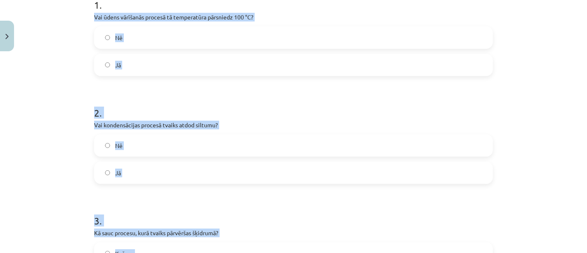
scroll to position [187, 0]
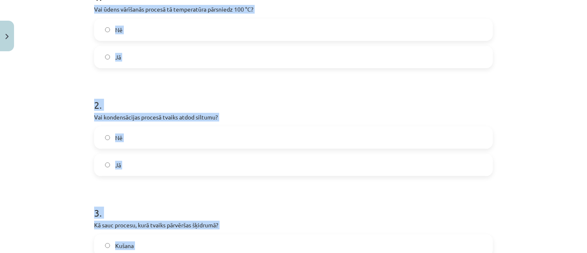
click at [152, 171] on label "Jā" at bounding box center [293, 164] width 397 height 21
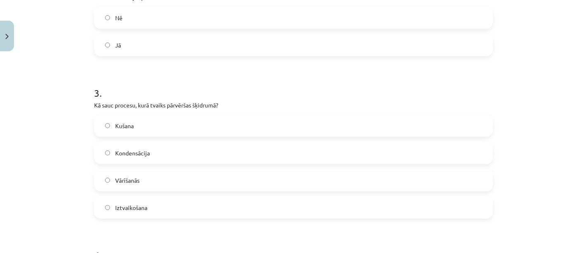
scroll to position [312, 0]
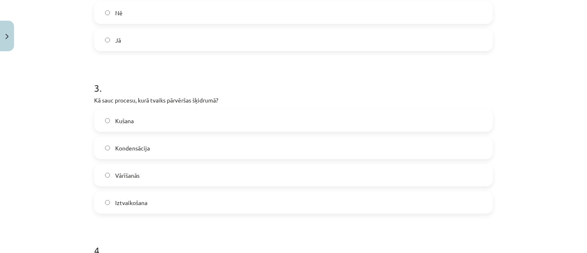
click at [196, 155] on label "Kondensācija" at bounding box center [293, 147] width 397 height 21
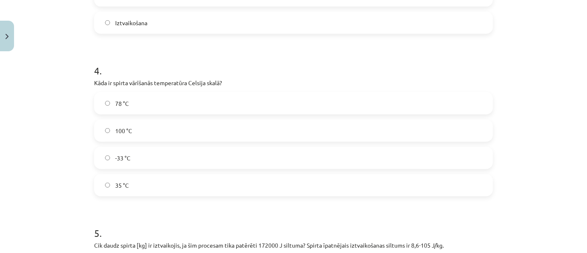
scroll to position [502, 0]
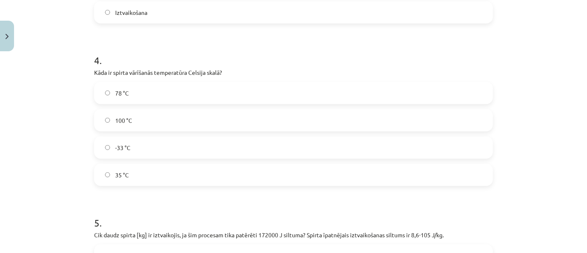
click at [149, 88] on label "78 °C" at bounding box center [293, 93] width 397 height 21
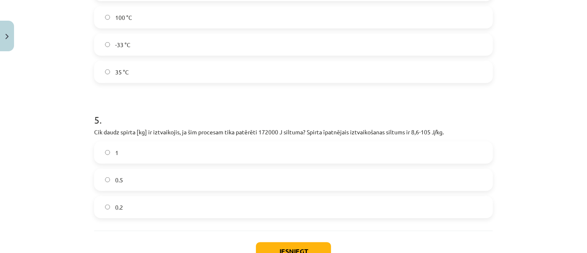
scroll to position [665, 0]
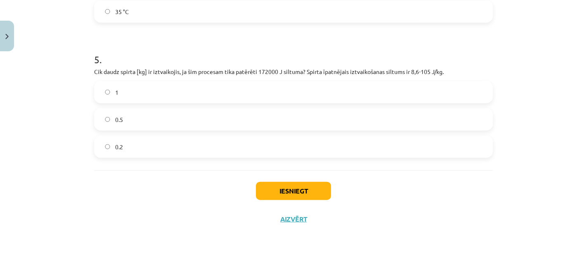
click at [127, 144] on label "0.2" at bounding box center [293, 146] width 397 height 21
click at [300, 193] on button "Iesniegt" at bounding box center [293, 191] width 75 height 18
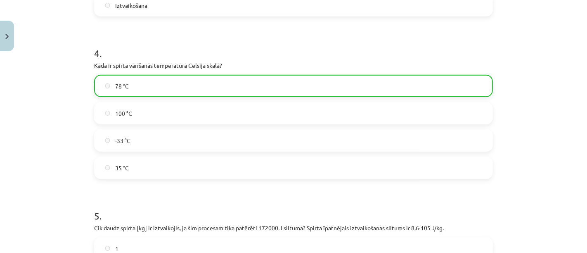
scroll to position [569, 0]
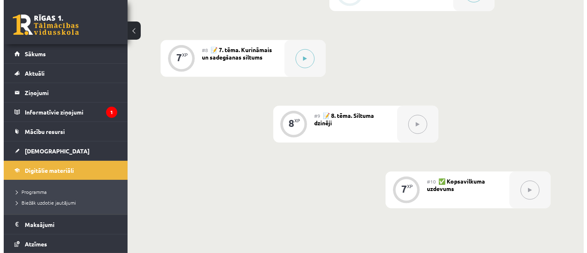
scroll to position [648, 0]
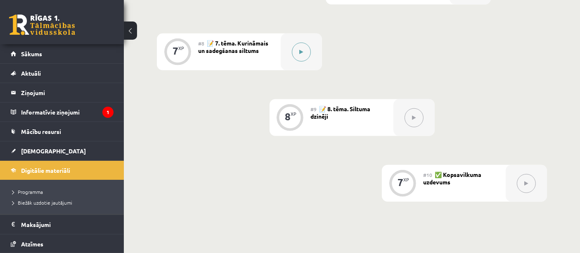
click at [298, 61] on div at bounding box center [301, 51] width 41 height 37
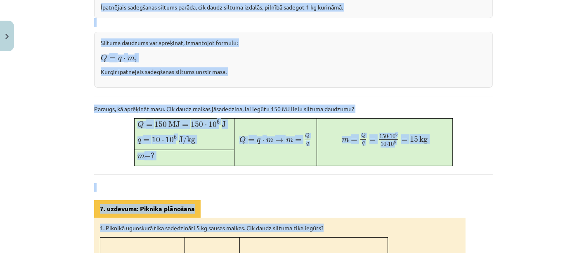
scroll to position [244, 0]
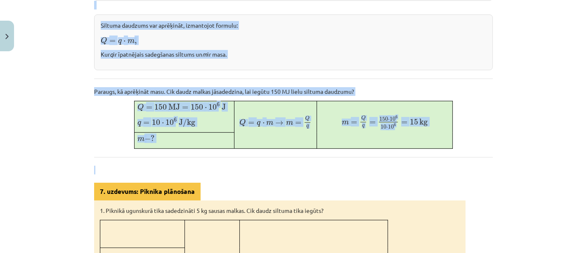
drag, startPoint x: 306, startPoint y: 99, endPoint x: 412, endPoint y: 157, distance: 121.6
click at [412, 157] on div "Kurināmais un sadegšanas siltums Lielu daļu siltuma mēs iegūstam, dedzinot kuri…" at bounding box center [293, 168] width 399 height 530
copy div "Kurināmais un sadegšanas siltums Lielu daļu siltuma mēs iegūstam, dedzinot kuri…"
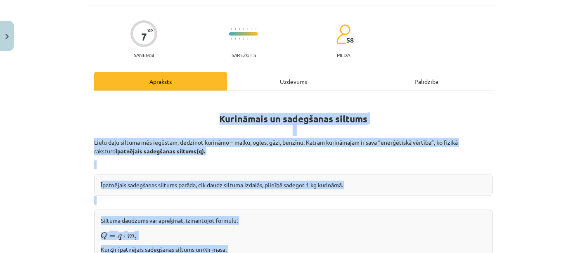
scroll to position [0, 0]
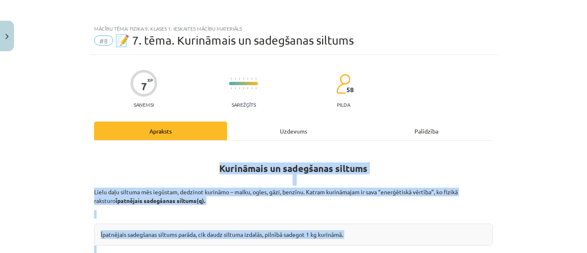
click at [509, 182] on div "Mācību tēma: Fizika 9. klases 1. ieskaites mācību materiāls #8 📝 7. tēma. Kurin…" at bounding box center [293, 126] width 587 height 253
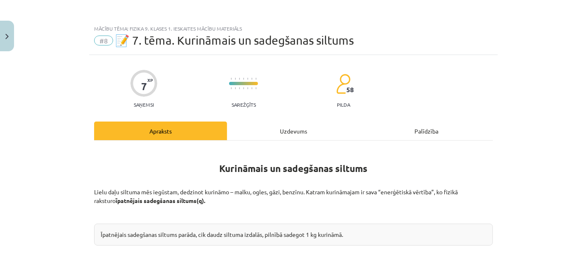
click at [500, 120] on div "Mācību tēma: Fizika 9. klases 1. ieskaites mācību materiāls #8 📝 7. tēma. Kurin…" at bounding box center [293, 126] width 587 height 253
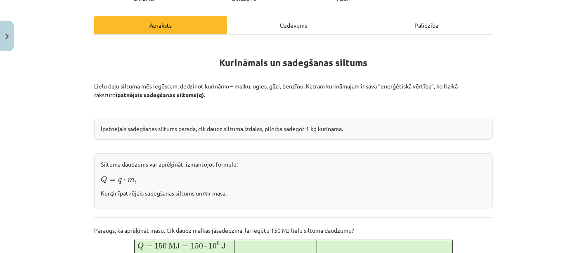
scroll to position [78, 0]
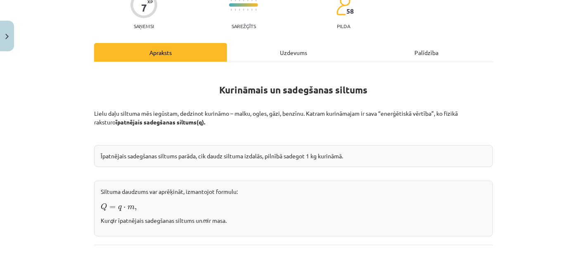
click at [299, 55] on div "Uzdevums" at bounding box center [293, 52] width 133 height 19
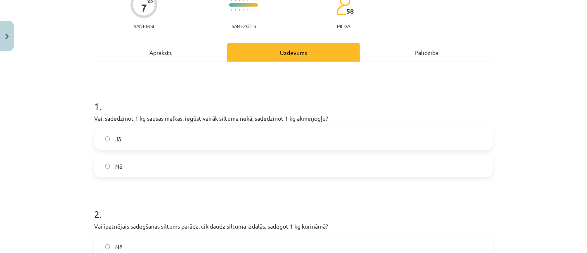
scroll to position [20, 0]
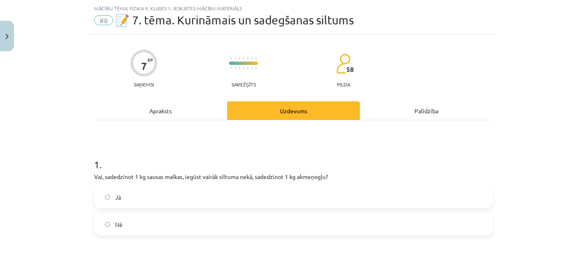
click at [573, 90] on div "Mācību tēma: Fizika 9. klases 1. ieskaites mācību materiāls #8 📝 7. tēma. Kurin…" at bounding box center [293, 126] width 587 height 253
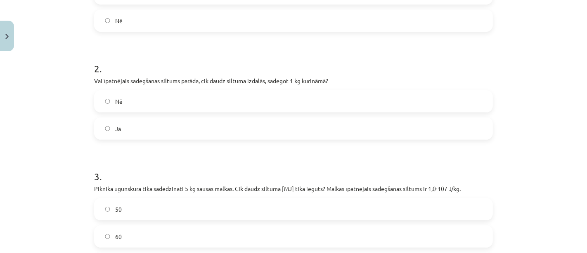
scroll to position [341, 0]
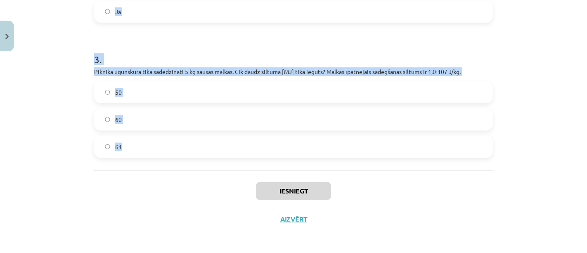
drag, startPoint x: 90, startPoint y: 85, endPoint x: 178, endPoint y: 156, distance: 113.3
copy form "Vai, sadedzinot 1 kg sausas malkas, iegūst vairāk siltuma nekā, sadedzinot 1 kg…"
click at [115, 89] on span "50" at bounding box center [118, 92] width 7 height 9
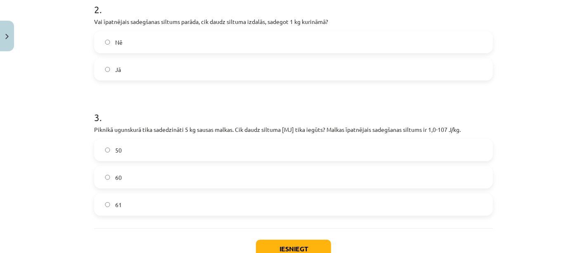
scroll to position [245, 0]
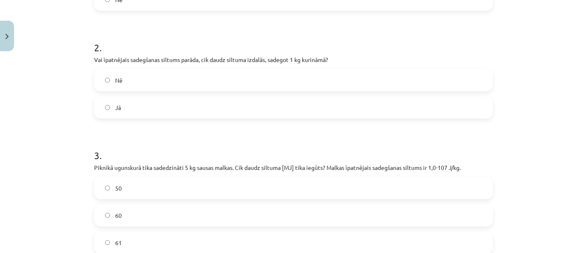
click at [105, 116] on label "Jā" at bounding box center [293, 107] width 397 height 21
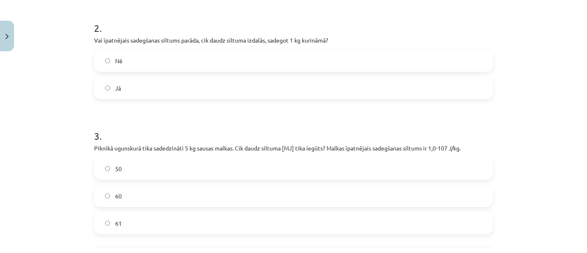
scroll to position [341, 0]
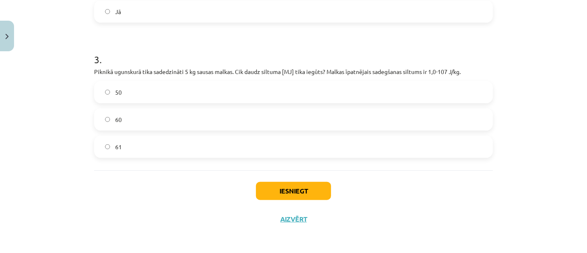
click at [269, 182] on button "Iesniegt" at bounding box center [293, 191] width 75 height 18
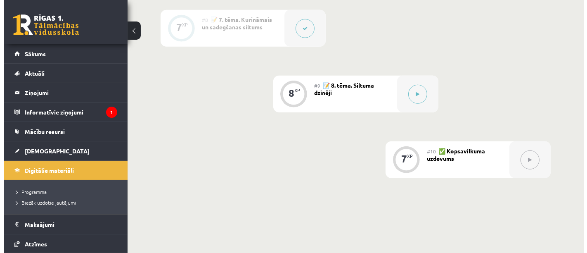
scroll to position [691, 0]
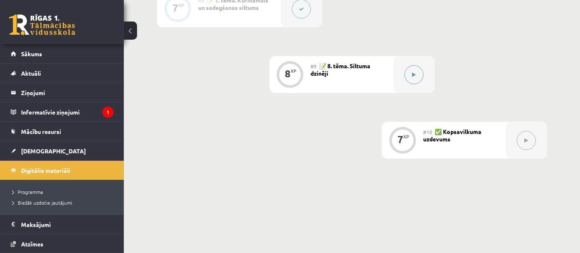
click at [405, 78] on button at bounding box center [413, 74] width 19 height 19
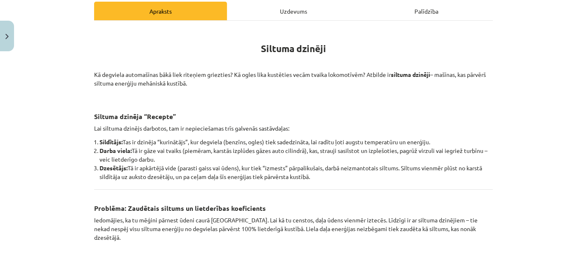
scroll to position [121, 0]
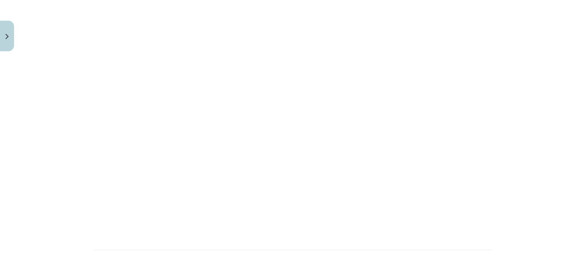
drag, startPoint x: 255, startPoint y: 44, endPoint x: 334, endPoint y: -4, distance: 91.5
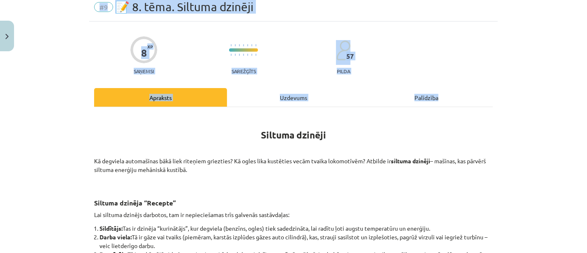
scroll to position [30, 0]
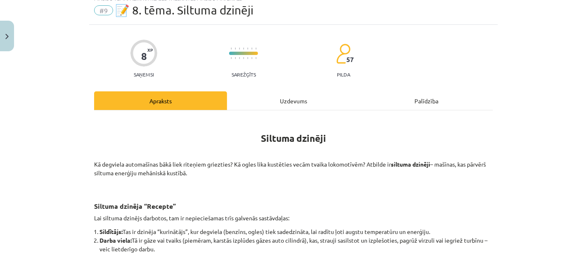
click at [384, 125] on h1 "Siltuma dzinēji" at bounding box center [293, 131] width 399 height 26
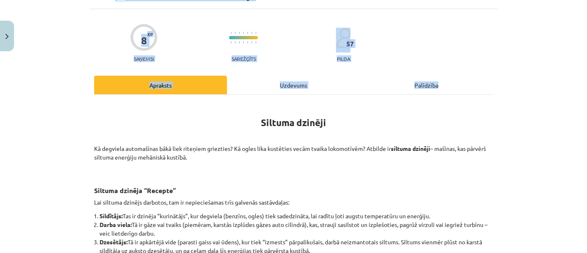
scroll to position [97, 0]
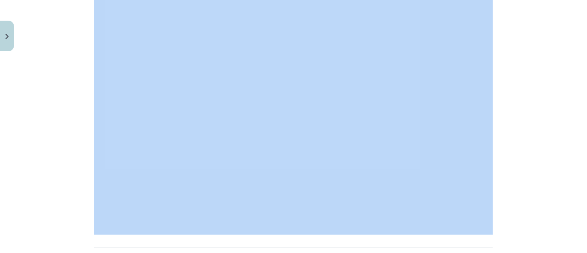
drag, startPoint x: 255, startPoint y: 135, endPoint x: 398, endPoint y: 251, distance: 184.2
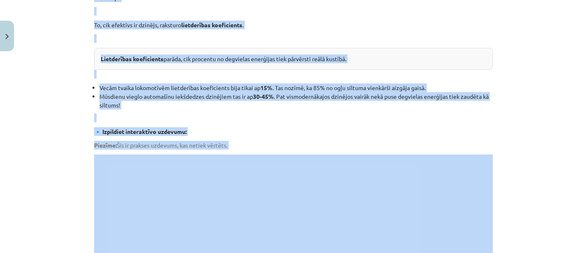
scroll to position [295, 0]
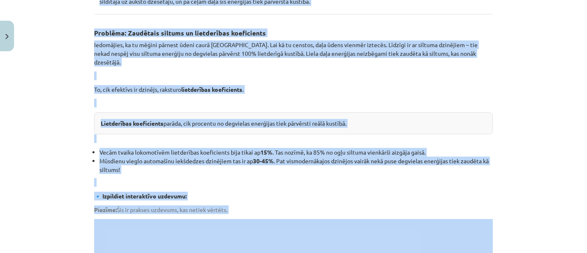
click at [523, 116] on div "Mācību tēma: Fizika 9. klases 1. ieskaites mācību materiāls #9 📝 8. tēma. Siltu…" at bounding box center [293, 126] width 587 height 253
click at [319, 205] on p "Piezīme: Šis ir prakses uzdevums, kas netiek vērtēts." at bounding box center [293, 209] width 399 height 9
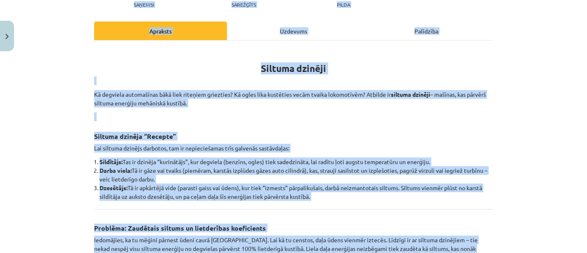
scroll to position [88, 0]
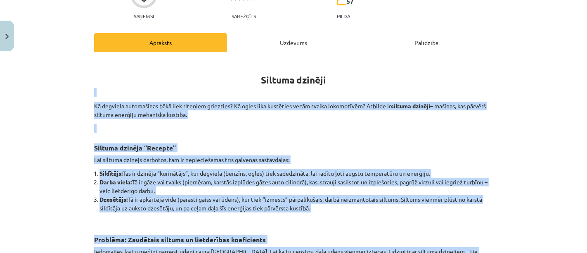
drag, startPoint x: 122, startPoint y: 163, endPoint x: 70, endPoint y: 85, distance: 93.4
click at [70, 85] on div "Mācību tēma: Fizika 9. klases 1. ieskaites mācību materiāls #9 📝 8. tēma. Siltu…" at bounding box center [293, 126] width 587 height 253
copy div "Lo ipsumdol sitametcons adip elit seddoeiu temporinc? Ut labor etdo magnaaliq e…"
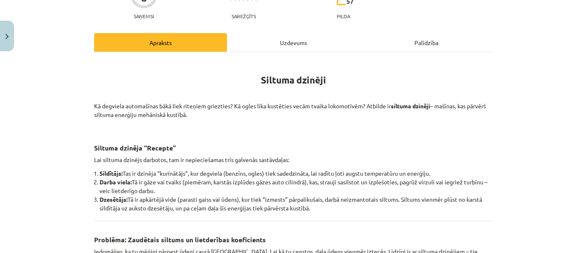
click at [260, 42] on div "Uzdevums" at bounding box center [293, 42] width 133 height 19
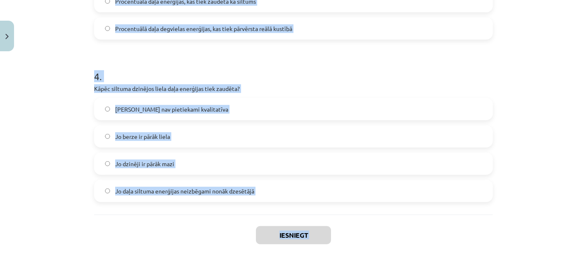
scroll to position [487, 0]
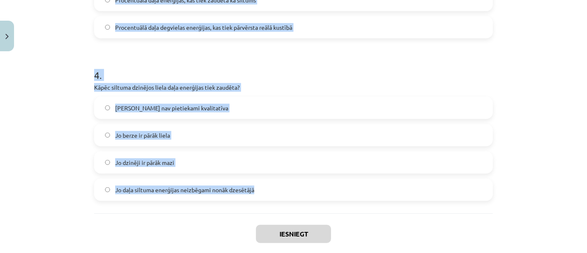
drag, startPoint x: 90, startPoint y: 79, endPoint x: 291, endPoint y: 184, distance: 226.3
copy form "1 . Vai siltuma dzinēji spēj visu siltuma enerģiju no degvielas pārvērst 100% l…"
click at [221, 68] on h1 "4 ." at bounding box center [293, 68] width 399 height 26
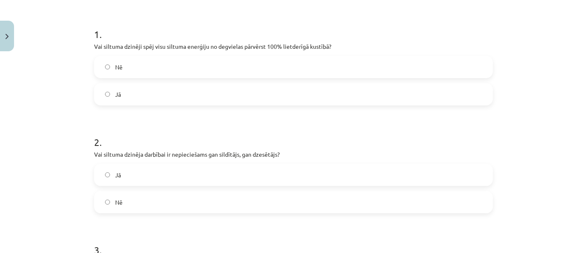
scroll to position [142, 0]
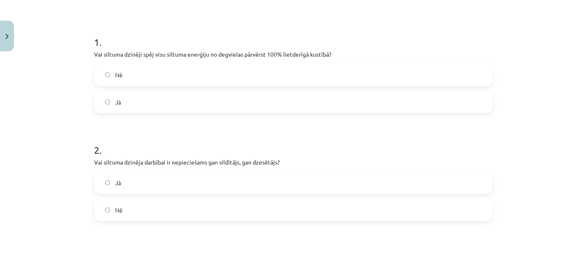
click at [149, 82] on label "Nē" at bounding box center [293, 74] width 397 height 21
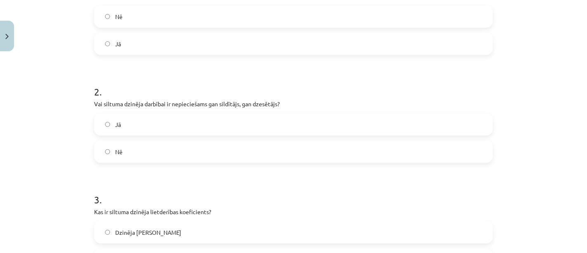
click at [161, 132] on label "Jā" at bounding box center [293, 124] width 397 height 21
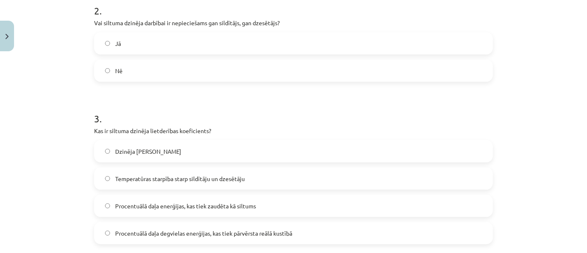
scroll to position [300, 0]
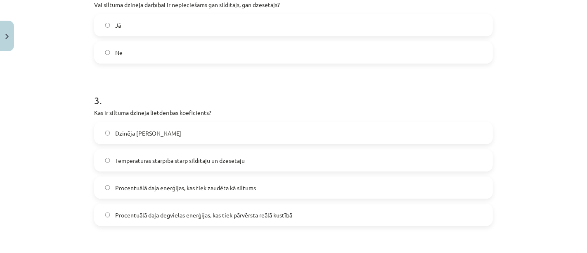
click at [229, 180] on label "Procentuālā daļa enerģijas, kas tiek zaudēta kā siltums" at bounding box center [293, 187] width 397 height 21
click at [319, 219] on label "Procentuālā daļa degvielas enerģijas, kas tiek pārvērsta reālā kustībā" at bounding box center [293, 214] width 397 height 21
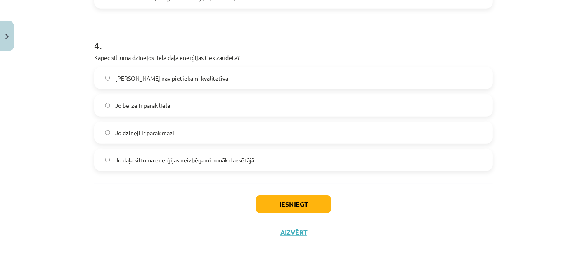
scroll to position [519, 0]
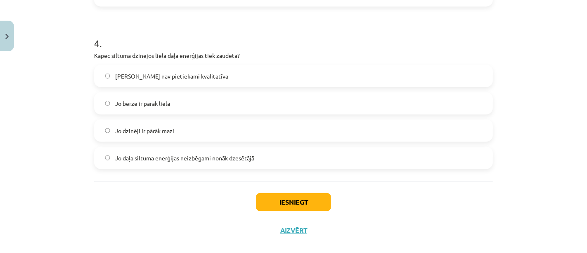
click at [268, 159] on label "Jo daļa siltuma enerģijas neizbēgami nonāk dzesētājā" at bounding box center [293, 157] width 397 height 21
click at [294, 202] on button "Iesniegt" at bounding box center [293, 202] width 75 height 18
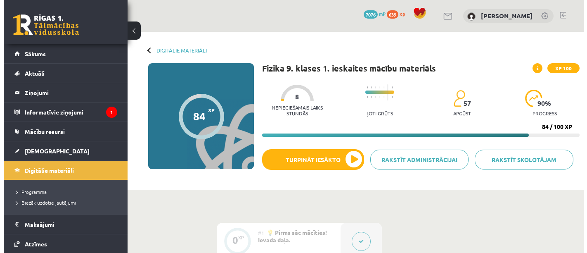
scroll to position [691, 0]
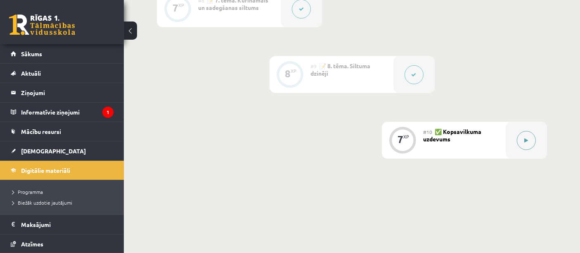
click at [515, 142] on div at bounding box center [526, 140] width 41 height 37
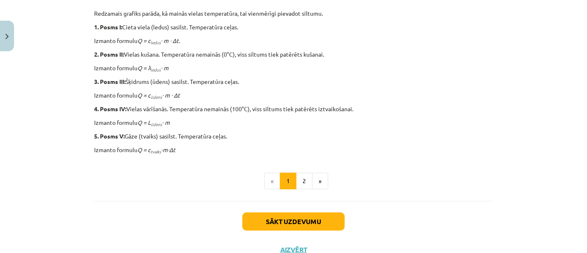
scroll to position [428, 0]
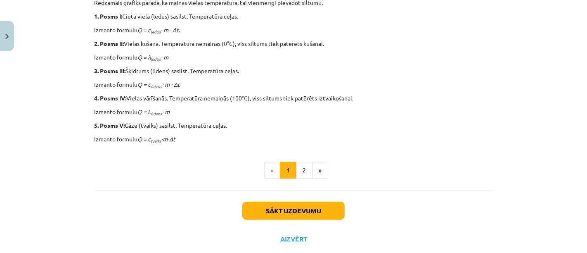
drag, startPoint x: 579, startPoint y: 190, endPoint x: 584, endPoint y: 123, distance: 67.9
click at [580, 123] on div "Mācību tēma: Fizika 9. klases 1. ieskaites mācību materiāls #10 ✅ Kopsavilkuma …" at bounding box center [293, 126] width 587 height 253
click at [555, 126] on div "Mācību tēma: Fizika 9. klases 1. ieskaites mācību materiāls #10 ✅ Kopsavilkuma …" at bounding box center [293, 126] width 587 height 253
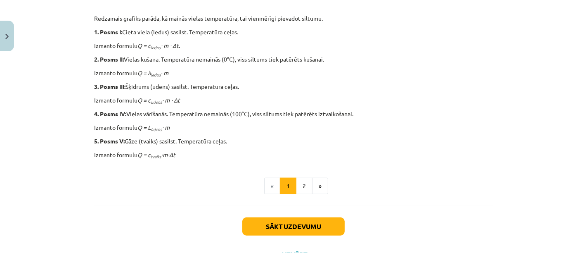
scroll to position [447, 0]
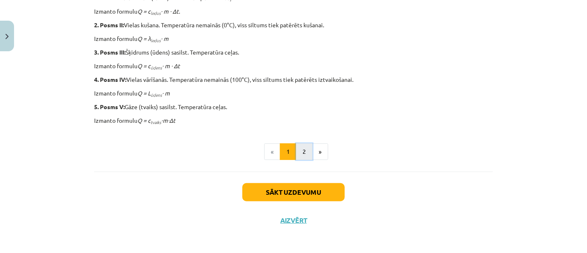
click at [296, 147] on button "2" at bounding box center [304, 151] width 17 height 17
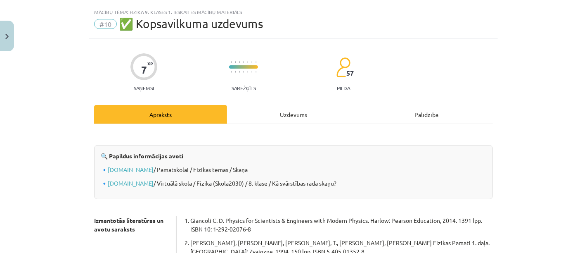
scroll to position [0, 0]
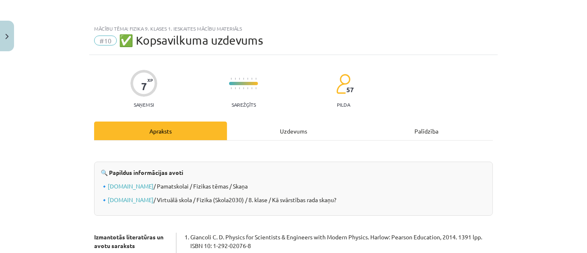
click at [291, 136] on div "Uzdevums" at bounding box center [293, 130] width 133 height 19
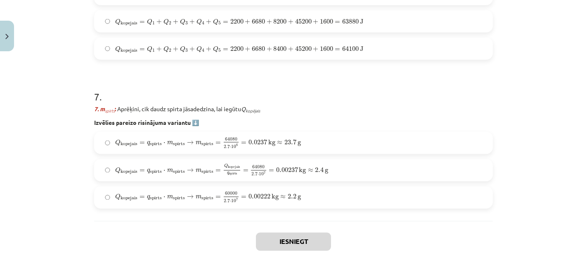
scroll to position [1220, 0]
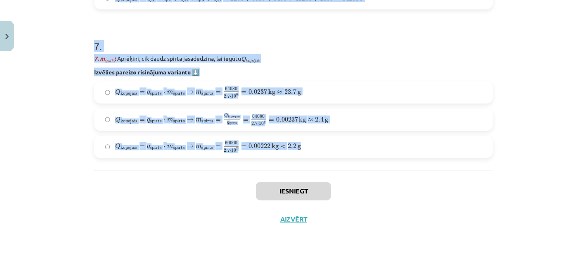
drag, startPoint x: 95, startPoint y: 61, endPoint x: 368, endPoint y: 140, distance: 284.1
copy form "Loremips: Do sitam cons adipisc Elitsedd, eiu tempo incidi utlaboreetd magnaa e…"
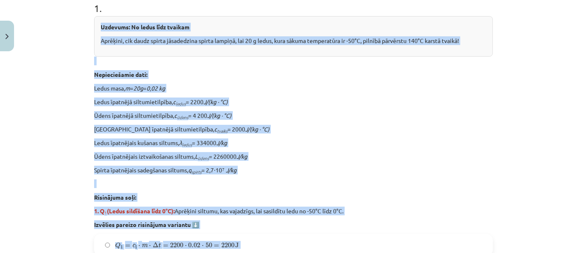
scroll to position [175, 0]
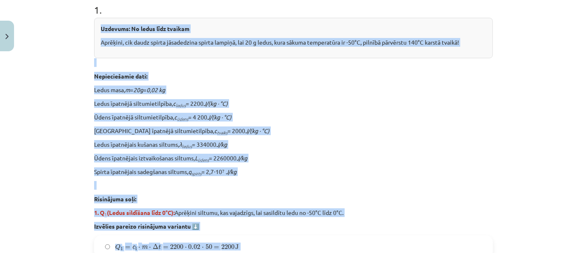
click at [509, 156] on div "Mācību tēma: Fizika 9. klases 1. ieskaites mācību materiāls #10 ✅ Kopsavilkuma …" at bounding box center [293, 126] width 587 height 253
click at [504, 154] on div "Mācību tēma: Fizika 9. klases 1. ieskaites mācību materiāls #10 ✅ Kopsavilkuma …" at bounding box center [293, 126] width 587 height 253
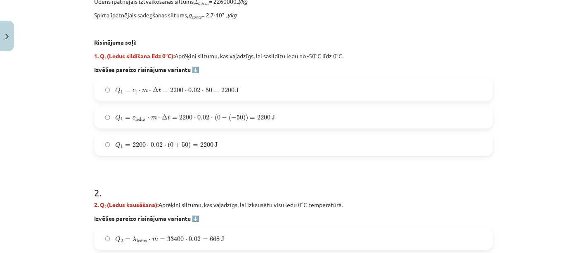
scroll to position [336, 0]
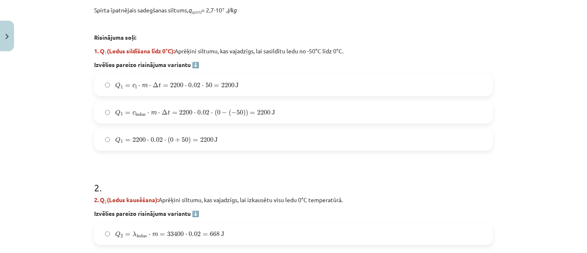
click at [132, 112] on span "c" at bounding box center [133, 113] width 3 height 4
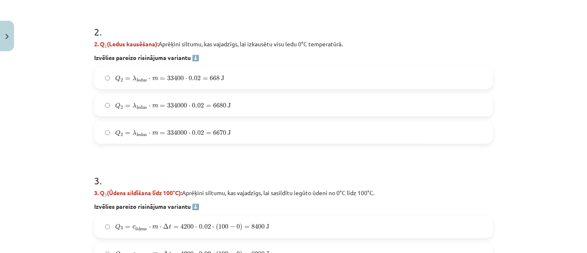
scroll to position [492, 0]
click at [243, 106] on label "Q 2 = λ ledus ⋅ m = 334000 ⋅ 0.02 = 6680 J Q 2 = λ ledus ⋅ m = 334000 ⋅ 0.02 = …" at bounding box center [293, 105] width 397 height 21
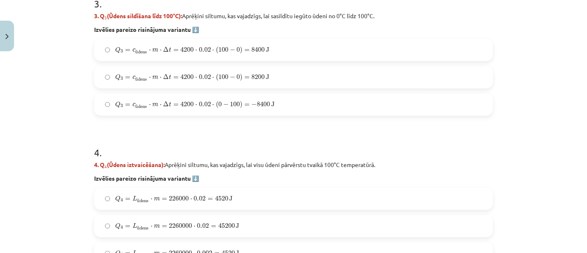
scroll to position [676, 0]
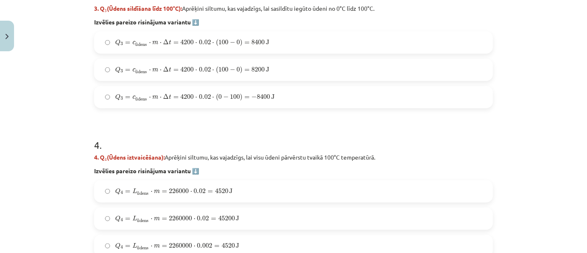
click at [272, 103] on label "Q 3 = c ū dens ⋅ m ⋅ Δ t = 4200 ⋅ 0.02 ⋅ ( 0 − 100 ) = − 8400 J Q 3 = c ūdens ⋅…" at bounding box center [293, 97] width 397 height 21
click at [222, 73] on span "Q 3 = c ū dens ⋅ m ⋅ Δ t = 4200 ⋅ 0.02 ⋅ ( 100 − 0 ) = 8200 J" at bounding box center [192, 70] width 154 height 8
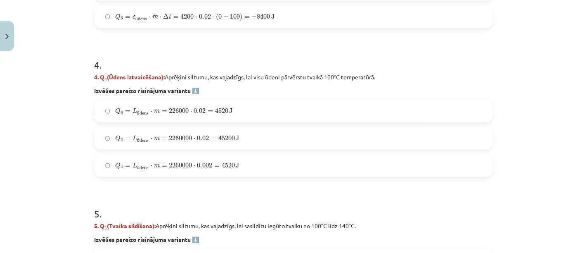
scroll to position [757, 0]
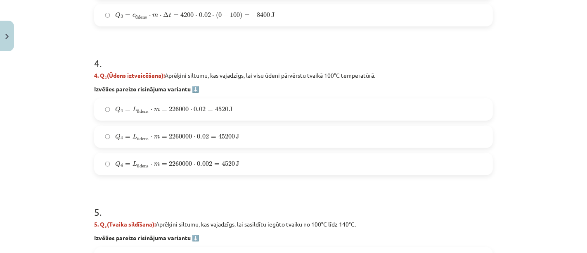
click at [227, 135] on span "45200" at bounding box center [226, 136] width 17 height 5
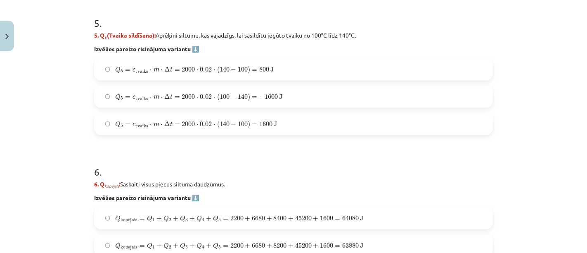
scroll to position [946, 0]
click at [238, 130] on label "Q 5 = c tvaiks ⋅ m ⋅ Δ t = 2000 ⋅ 0.02 ⋅ ( 140 − 100 ) = 1600 J Q 5 = c tvaiks …" at bounding box center [293, 124] width 397 height 21
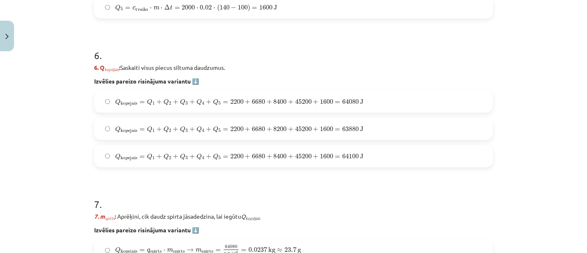
scroll to position [1067, 0]
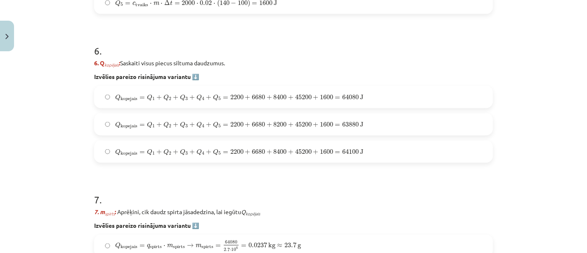
click at [320, 149] on span "1600" at bounding box center [326, 151] width 13 height 5
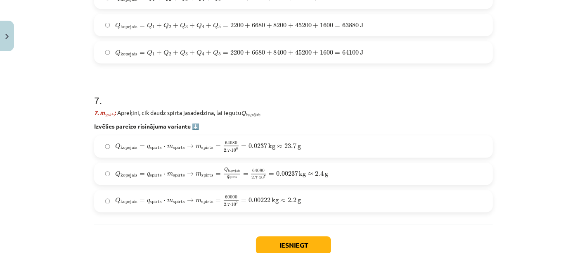
scroll to position [1220, 0]
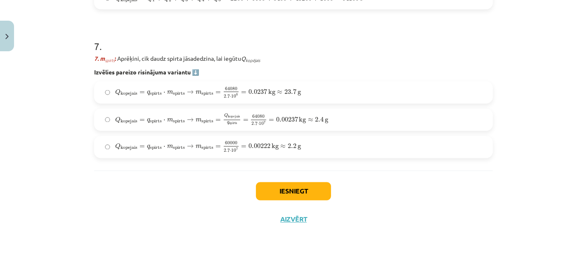
click at [315, 121] on span "2.4" at bounding box center [319, 119] width 9 height 5
click at [278, 194] on button "Iesniegt" at bounding box center [293, 191] width 75 height 18
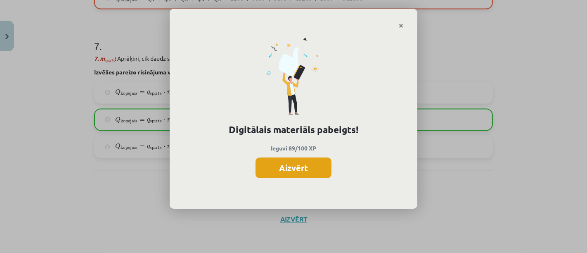
click at [305, 157] on button "Aizvērt" at bounding box center [293, 167] width 76 height 21
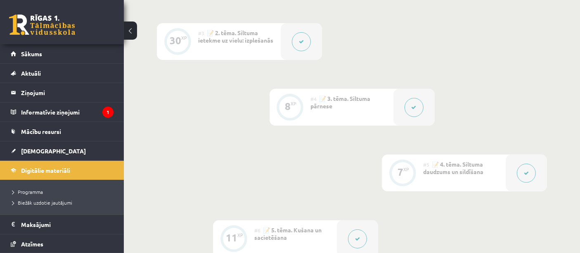
scroll to position [308, 0]
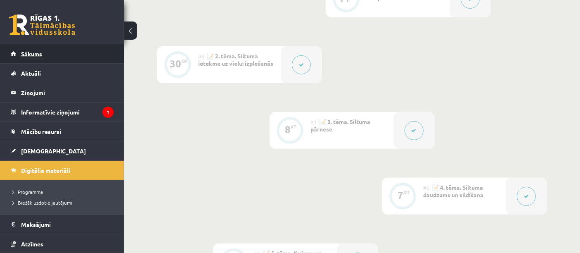
click at [90, 58] on link "Sākums" at bounding box center [62, 53] width 103 height 19
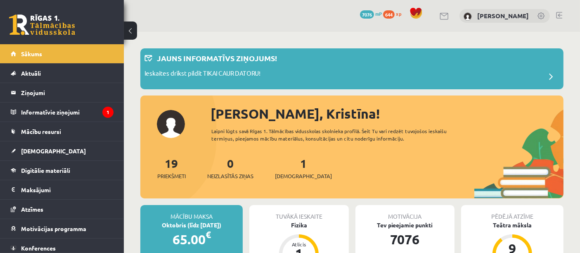
click at [293, 182] on div "19 Priekšmeti 0 Neizlasītās ziņas 1 Ieskaites" at bounding box center [351, 176] width 423 height 44
click at [296, 167] on div "1 Ieskaites" at bounding box center [303, 167] width 57 height 26
click at [295, 172] on span "[DEMOGRAPHIC_DATA]" at bounding box center [303, 176] width 57 height 8
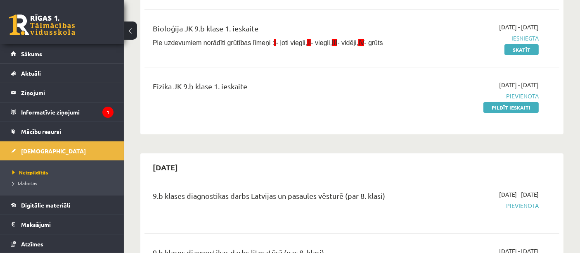
scroll to position [156, 0]
